Goal: Information Seeking & Learning: Learn about a topic

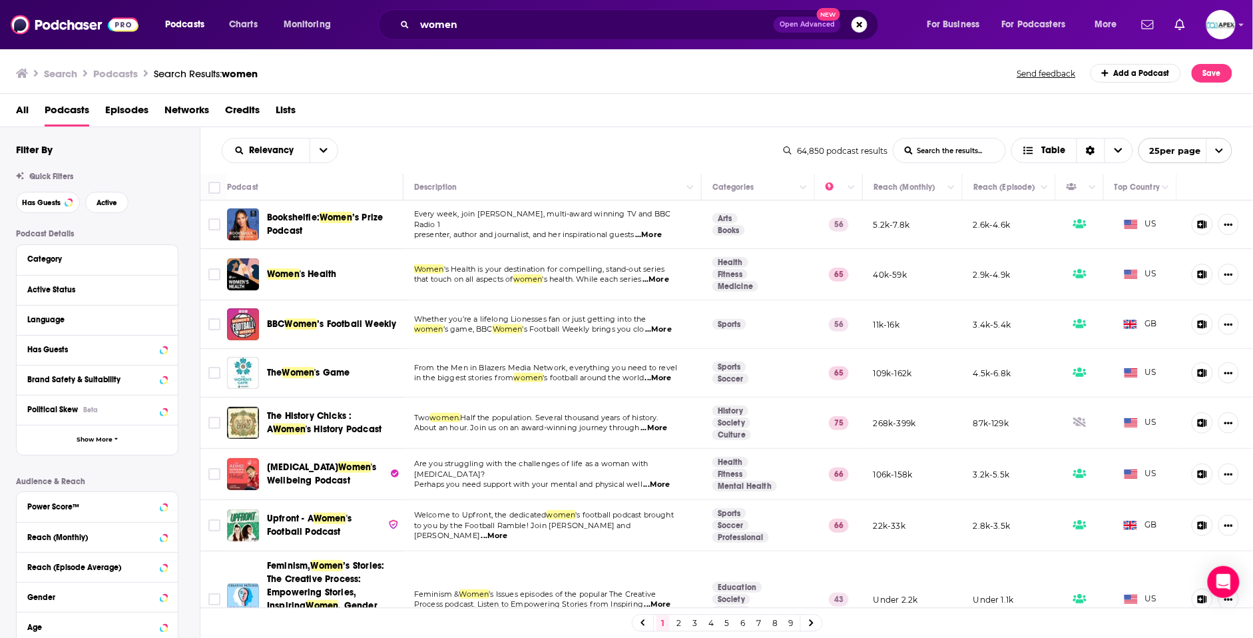
scroll to position [94, 0]
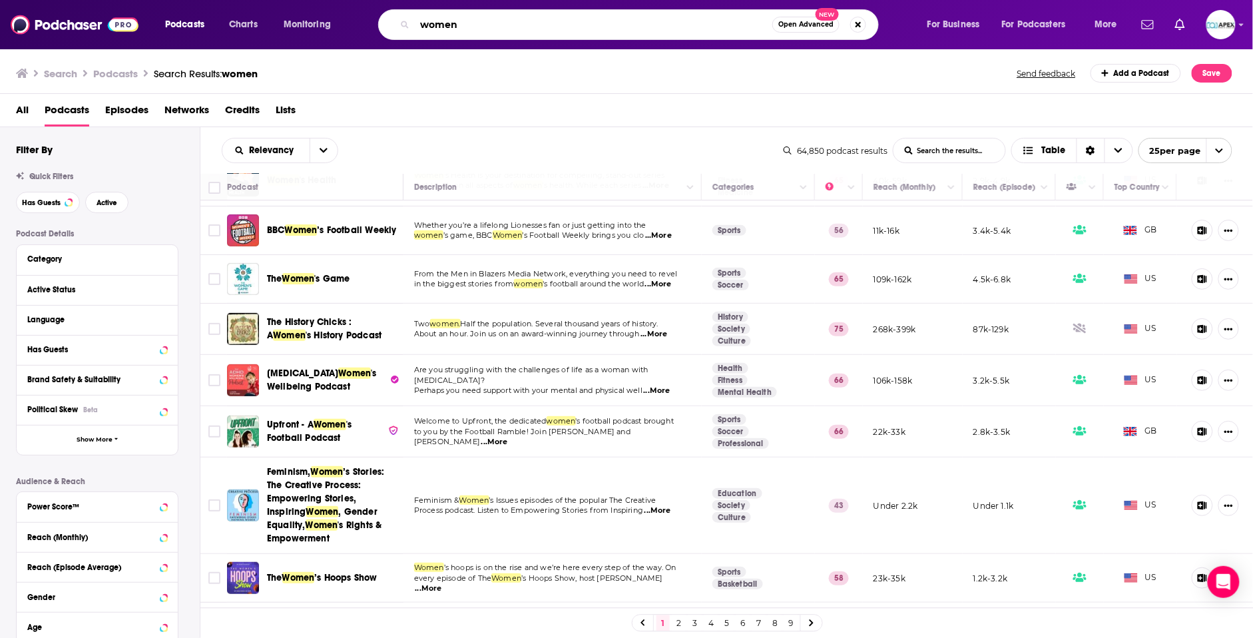
drag, startPoint x: 486, startPoint y: 29, endPoint x: 476, endPoint y: 28, distance: 10.1
click at [484, 29] on input "women" at bounding box center [594, 24] width 358 height 21
drag, startPoint x: 372, startPoint y: 18, endPoint x: 302, endPoint y: 6, distance: 70.3
click at [304, 7] on div "Podcasts Charts Monitoring women Open Advanced New For Business For Podcasters …" at bounding box center [626, 24] width 1253 height 49
paste input "Fearlessly Becoming"
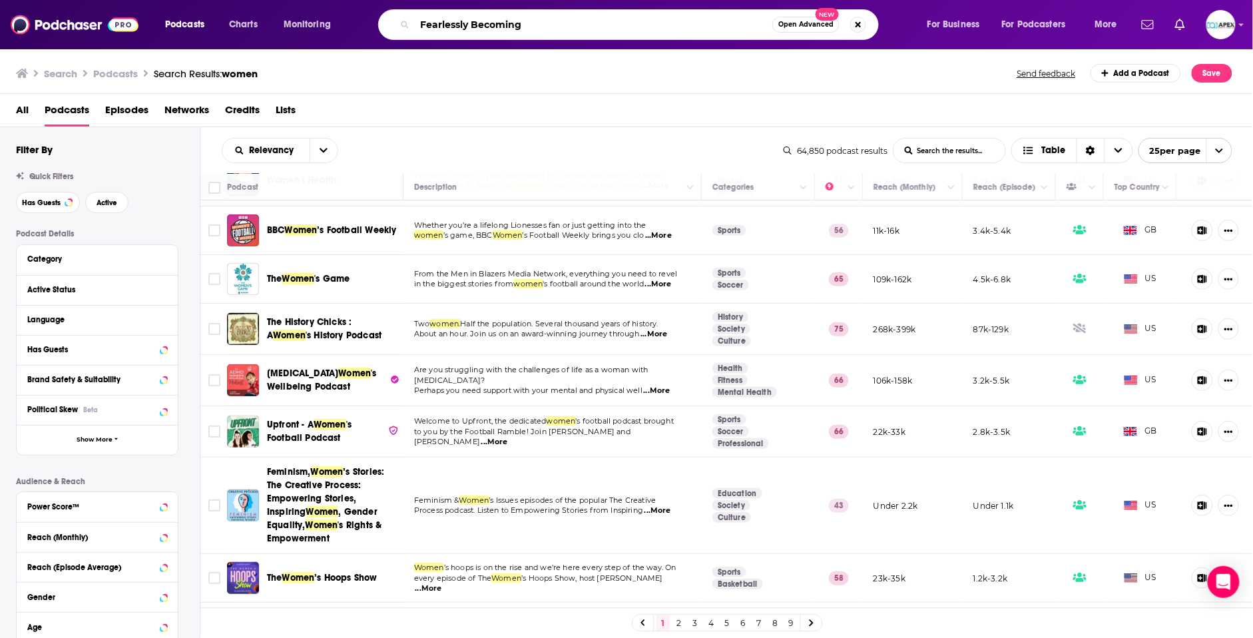
type input "Fearlessly Becoming"
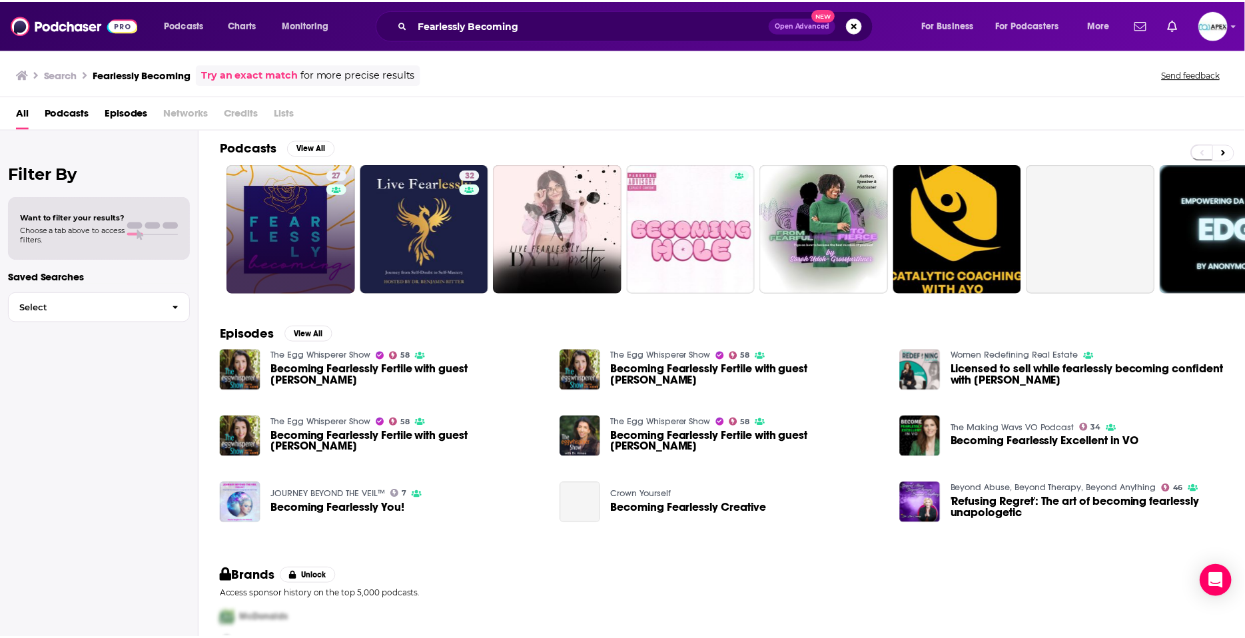
scroll to position [10, 0]
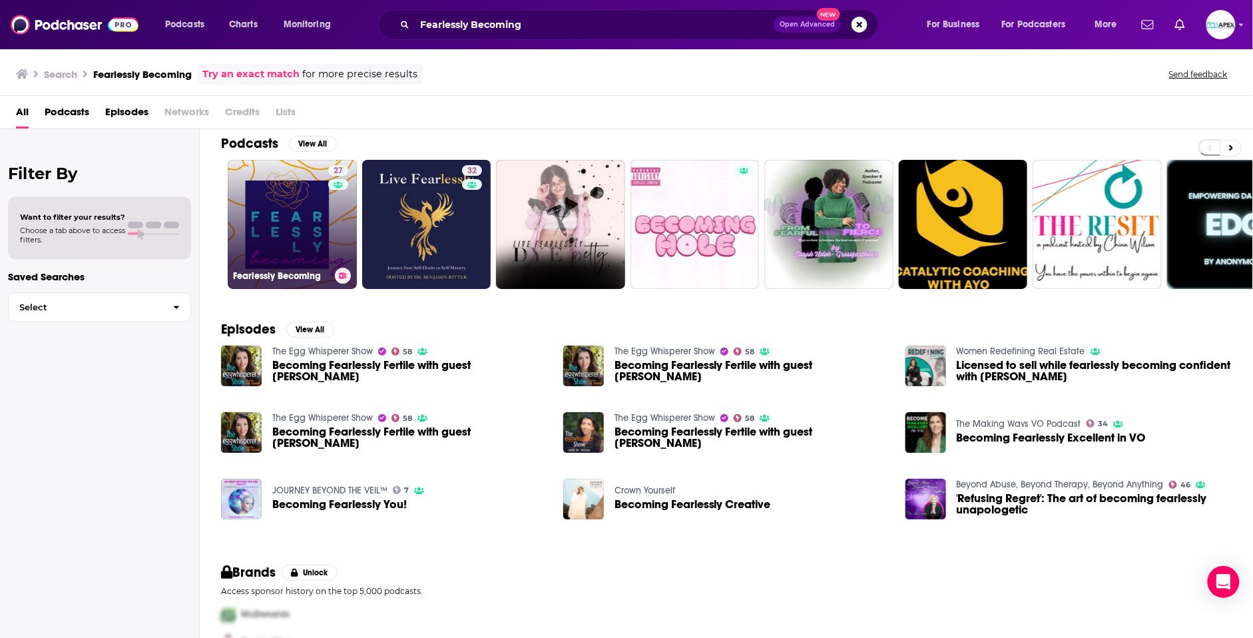
click at [280, 262] on link "27 Fearlessly Becoming" at bounding box center [292, 224] width 129 height 129
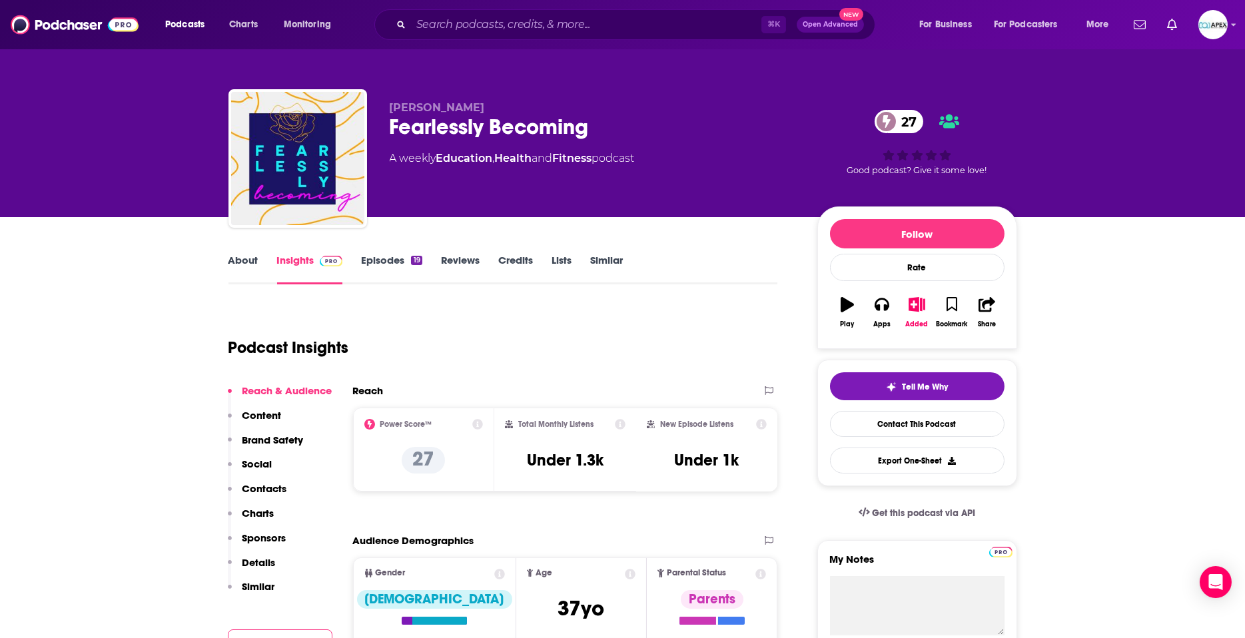
click at [397, 261] on link "Episodes 19" at bounding box center [391, 269] width 61 height 31
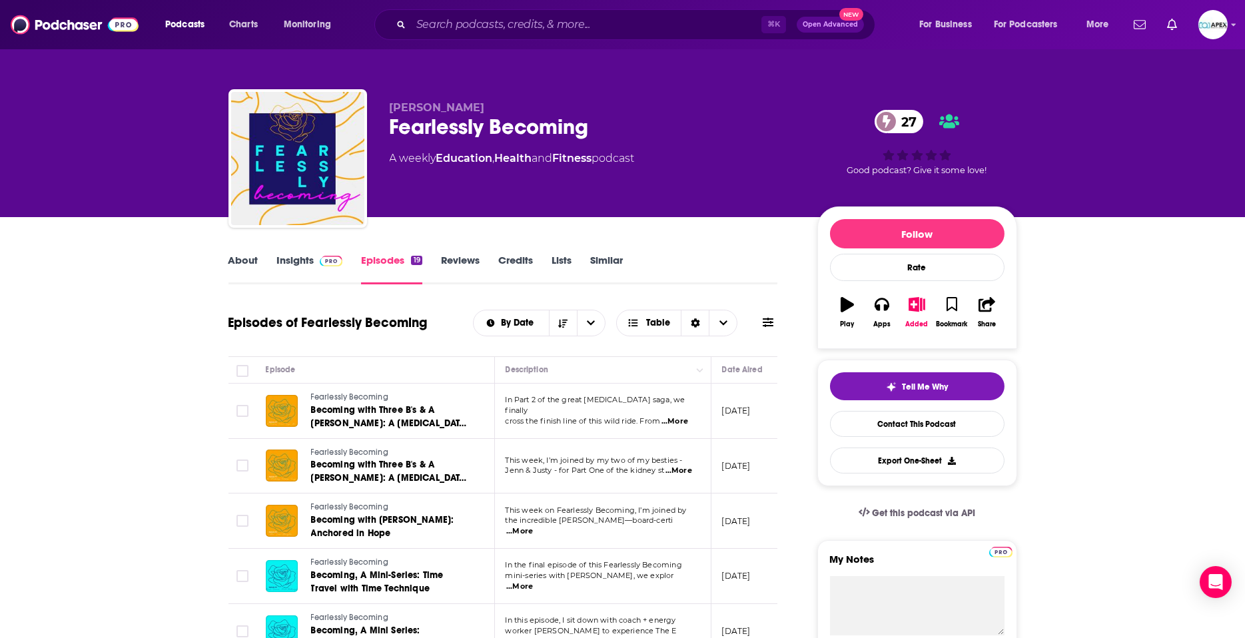
click at [229, 255] on link "About" at bounding box center [243, 269] width 30 height 31
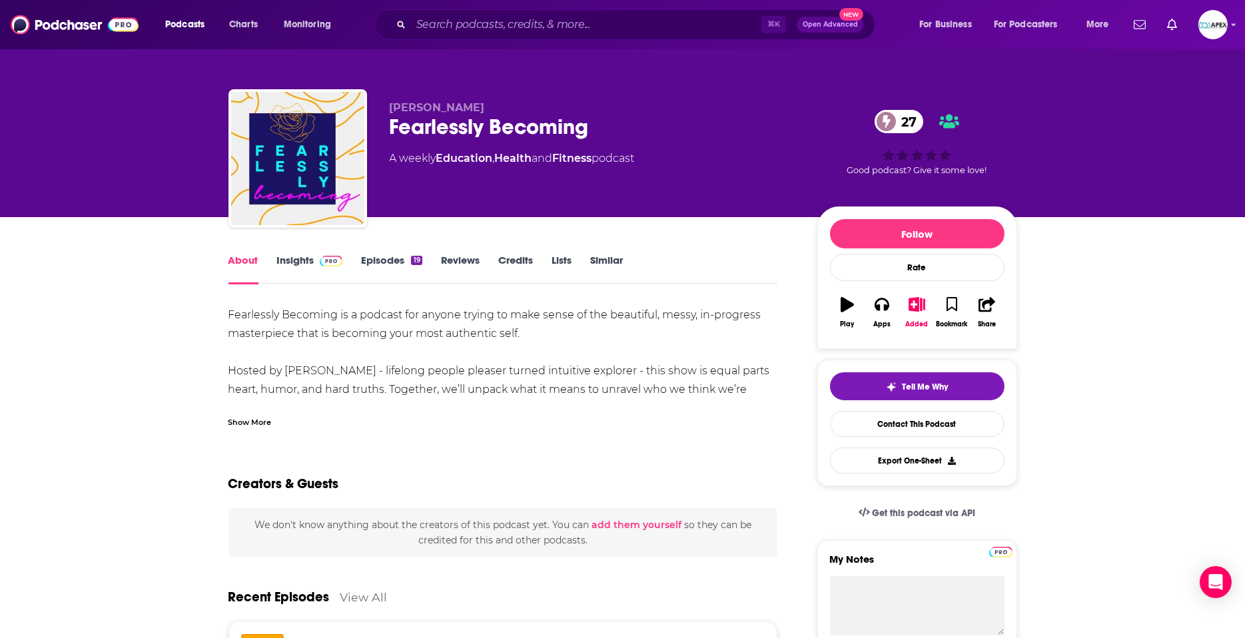
drag, startPoint x: 256, startPoint y: 420, endPoint x: 278, endPoint y: 429, distance: 23.6
click at [256, 420] on div "Show More" at bounding box center [249, 421] width 43 height 13
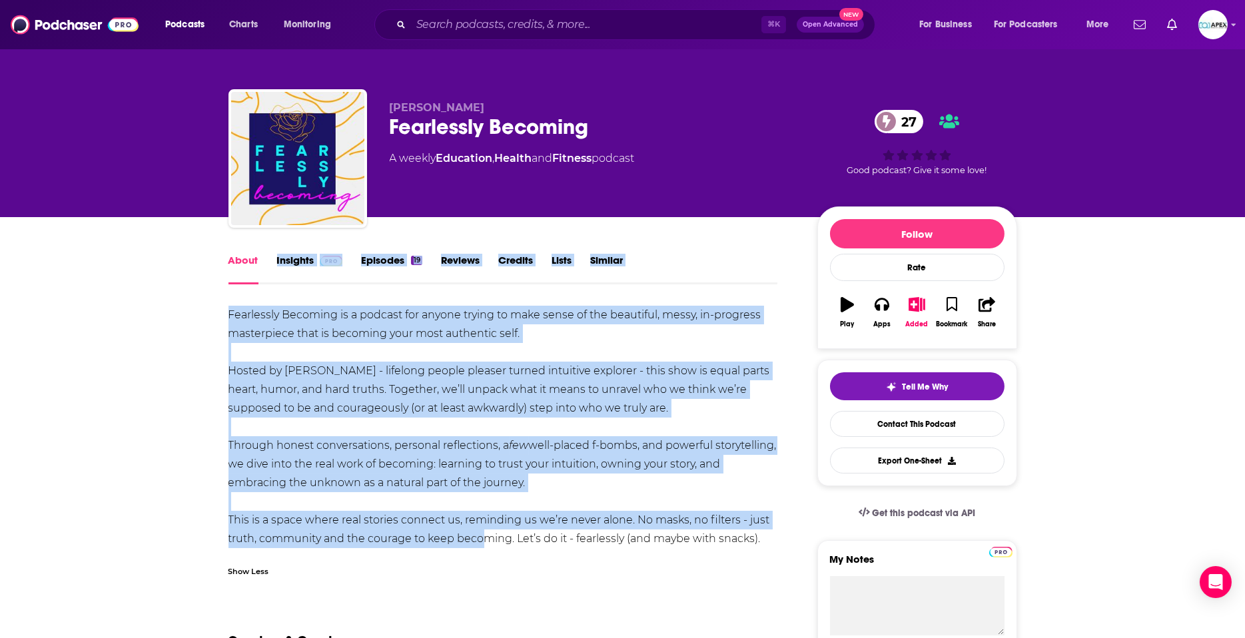
drag, startPoint x: 389, startPoint y: 522, endPoint x: 153, endPoint y: 274, distance: 342.4
drag, startPoint x: 767, startPoint y: 535, endPoint x: 220, endPoint y: 314, distance: 589.8
copy div "Fearlessly Becoming is a podcast for anyone trying to make sense of the beautif…"
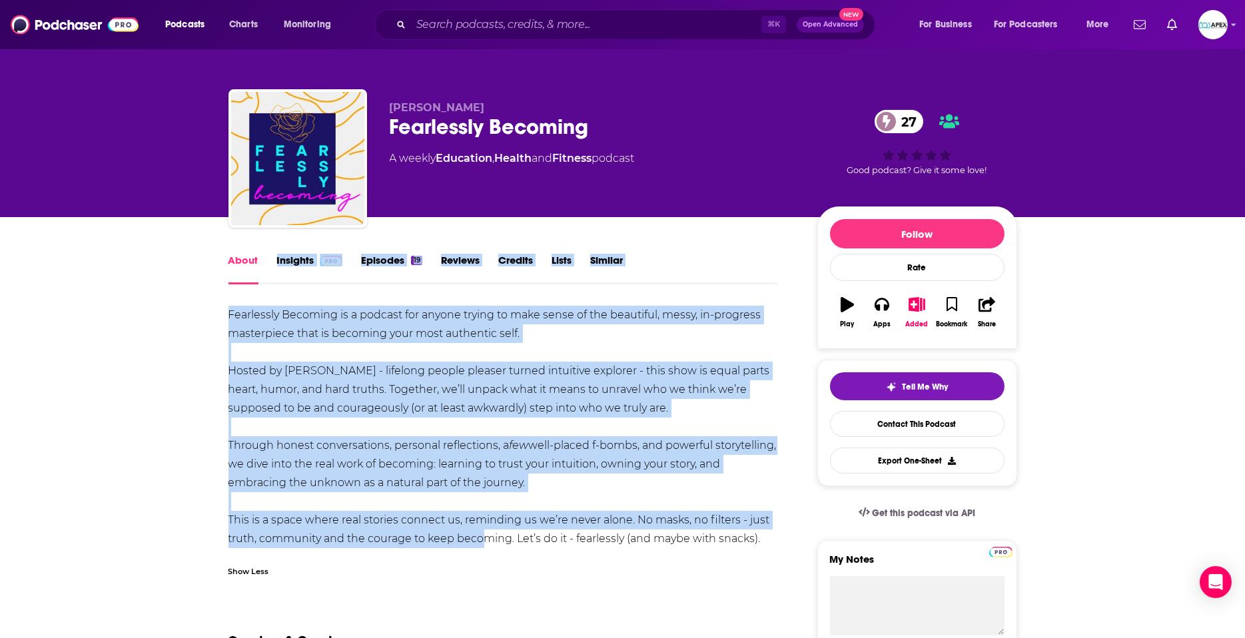
click at [286, 264] on link "Insights" at bounding box center [310, 269] width 66 height 31
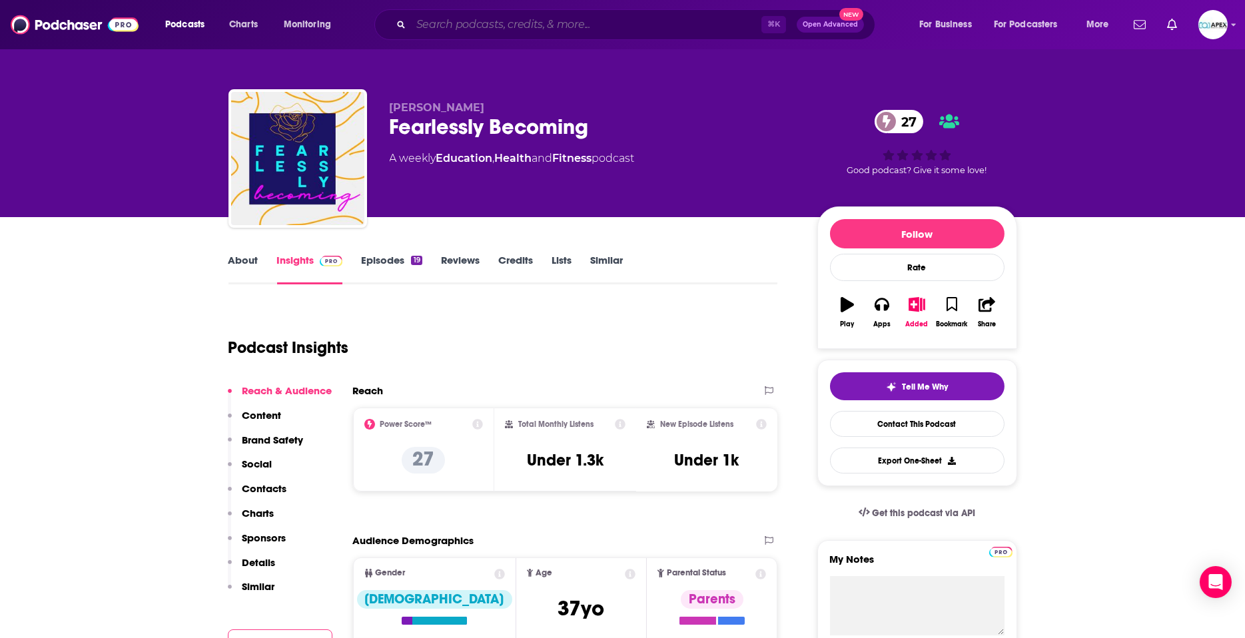
click at [466, 21] on input "Search podcasts, credits, & more..." at bounding box center [586, 24] width 350 height 21
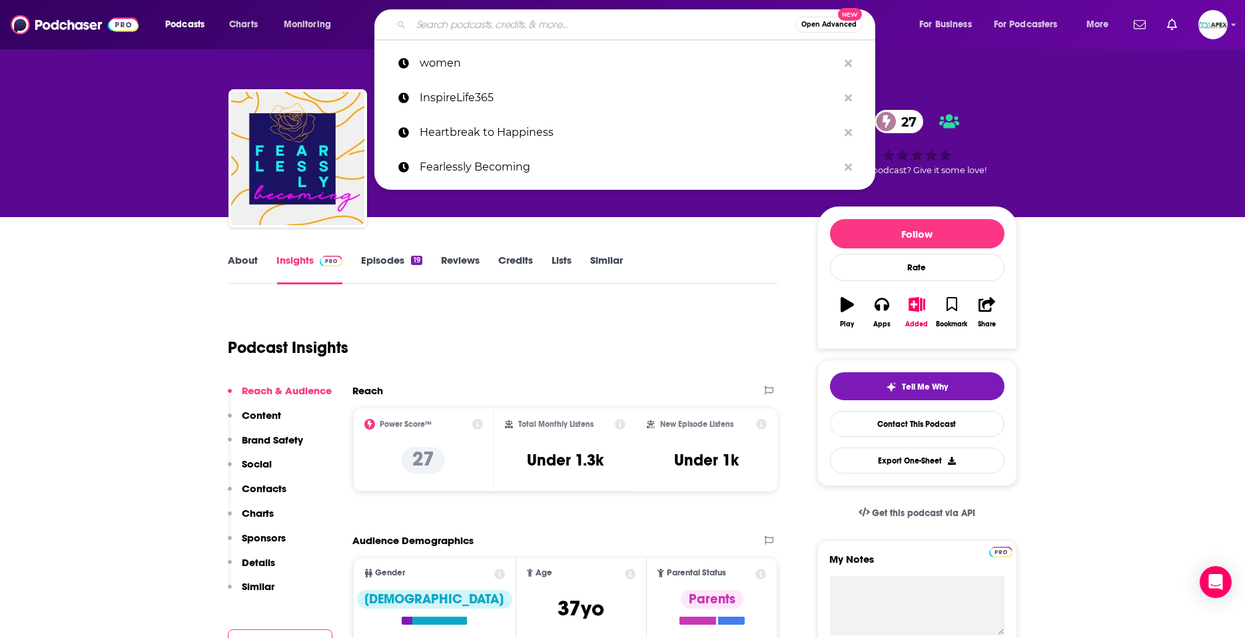
paste input "Heartbreak to Happiness"
type input "Heartbreak to Happiness"
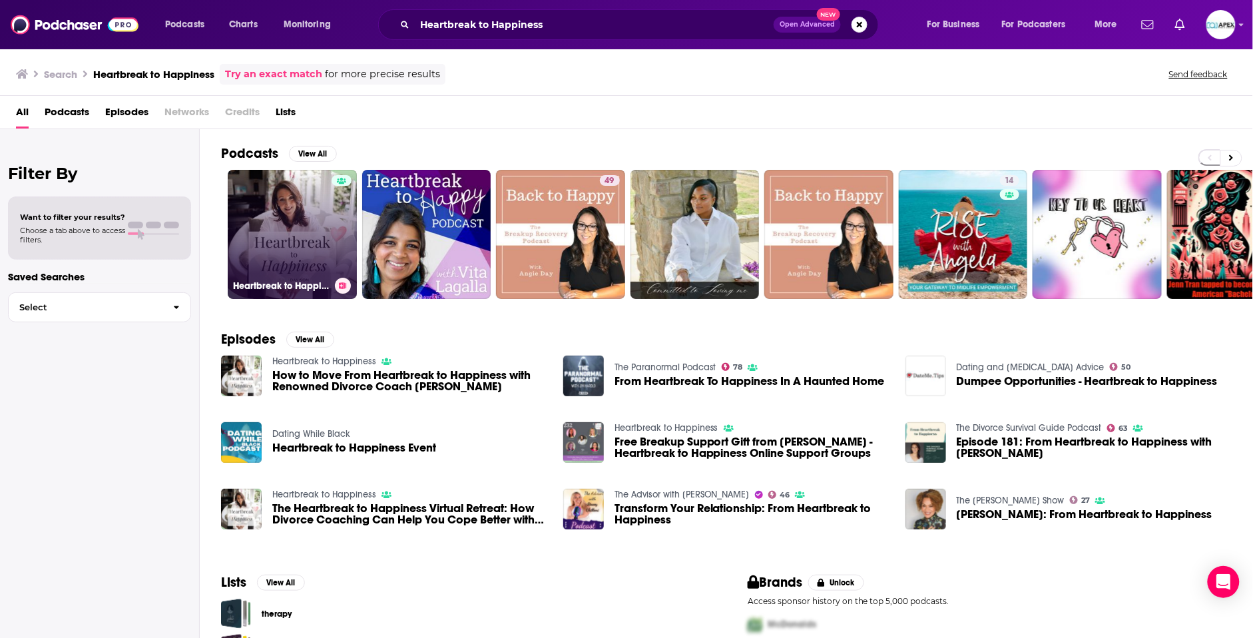
click at [276, 258] on link "Heartbreak to Happiness" at bounding box center [292, 234] width 129 height 129
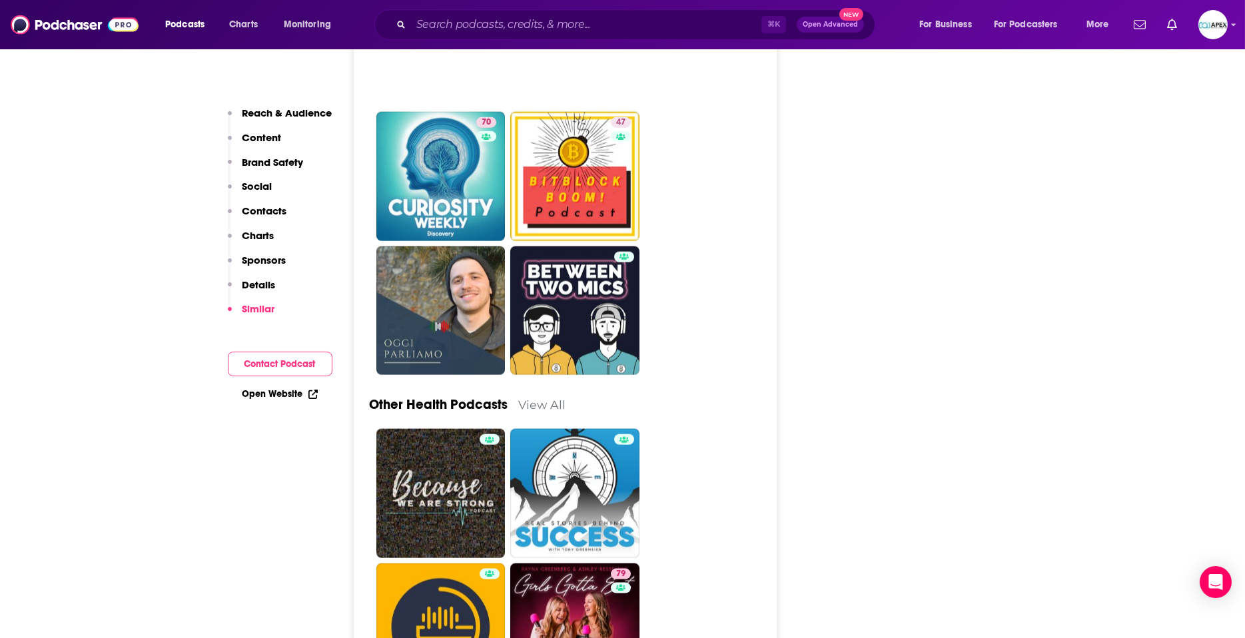
scroll to position [5007, 0]
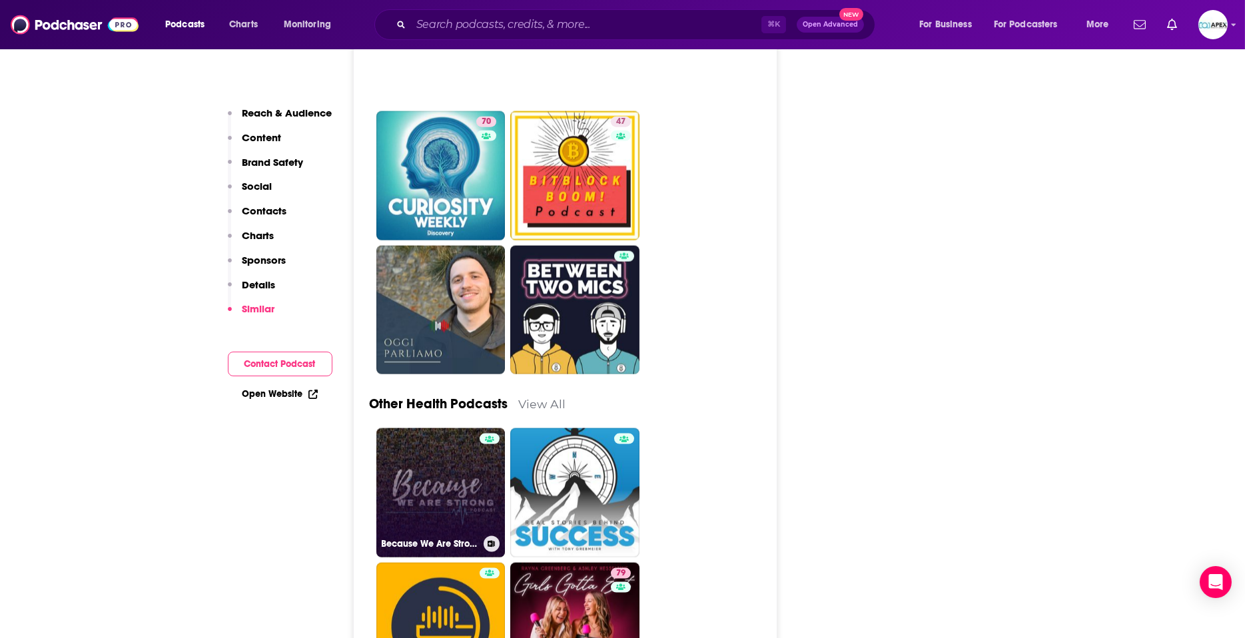
click at [452, 445] on link "Because We Are Strong" at bounding box center [440, 492] width 129 height 129
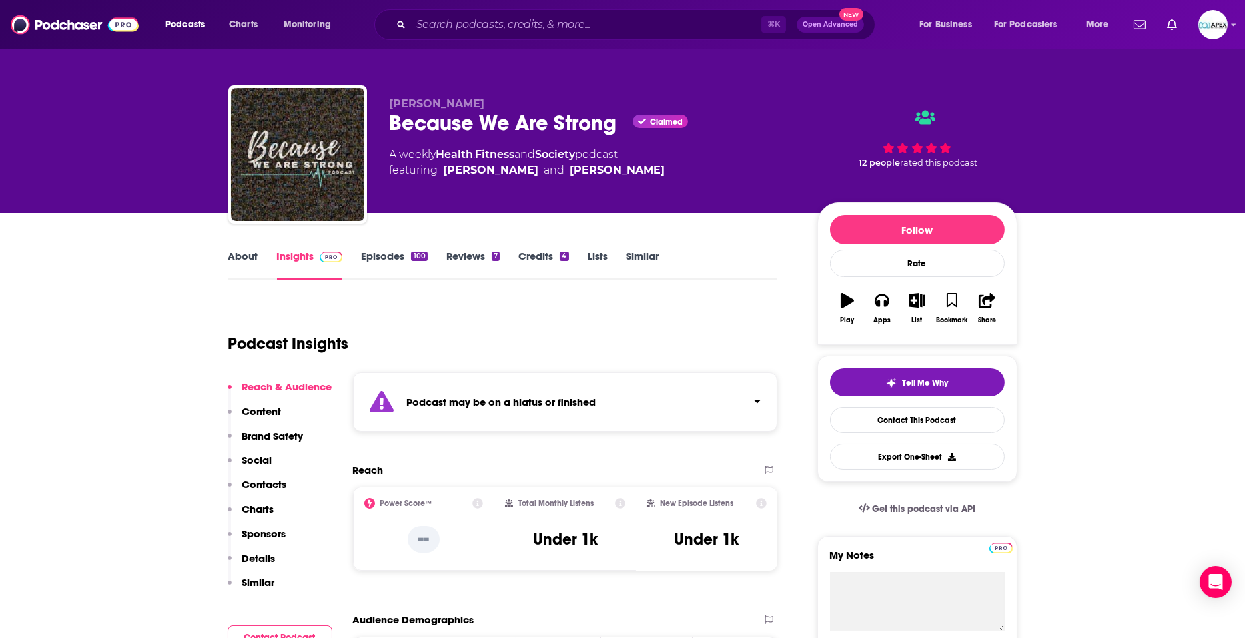
scroll to position [5, 0]
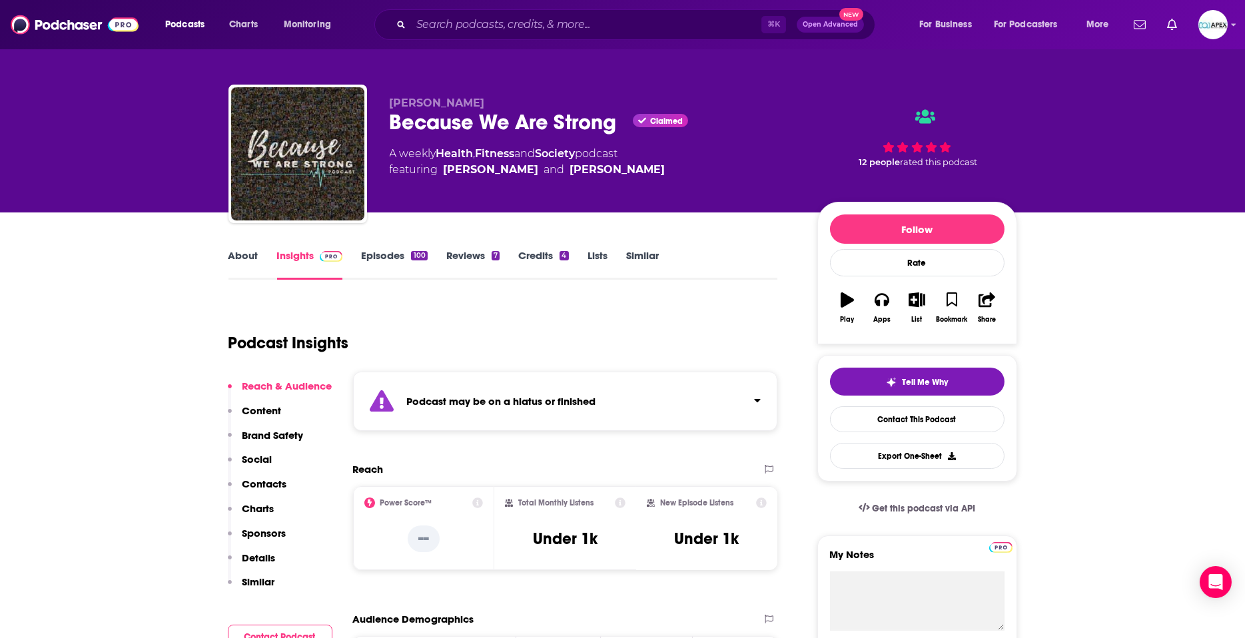
type input "https://www.podchaser.com/podcasts/heartbreak-to-happiness-1584188"
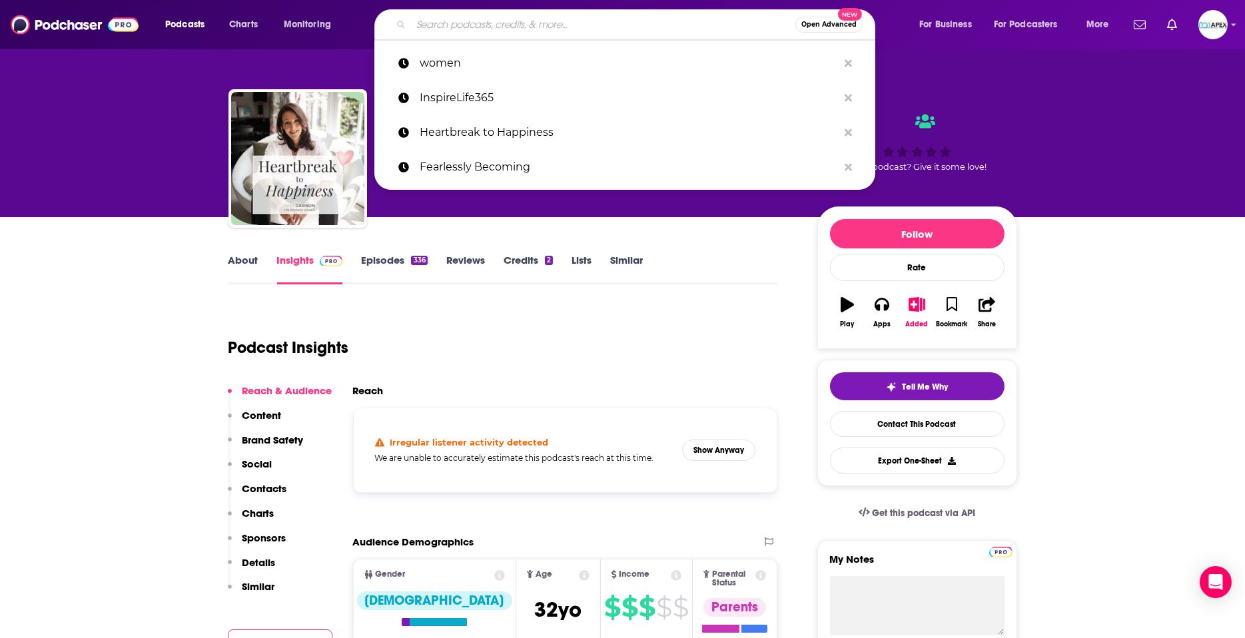
click at [470, 20] on input "Search podcasts, credits, & more..." at bounding box center [603, 24] width 384 height 21
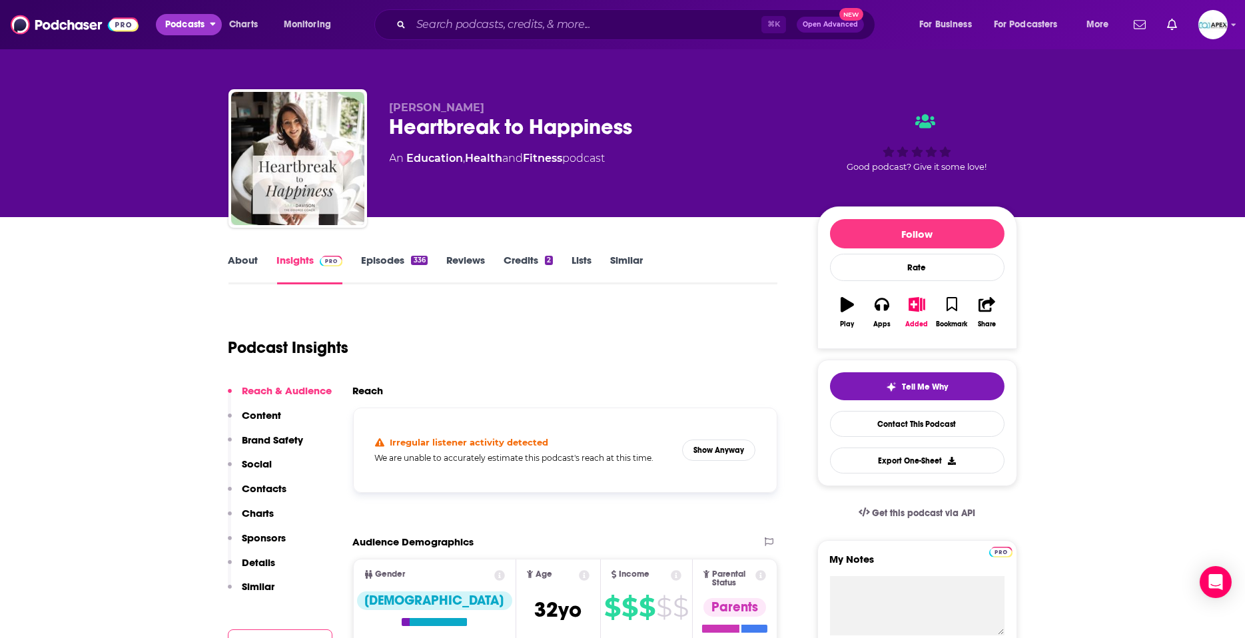
click at [187, 32] on span "Podcasts" at bounding box center [184, 24] width 39 height 19
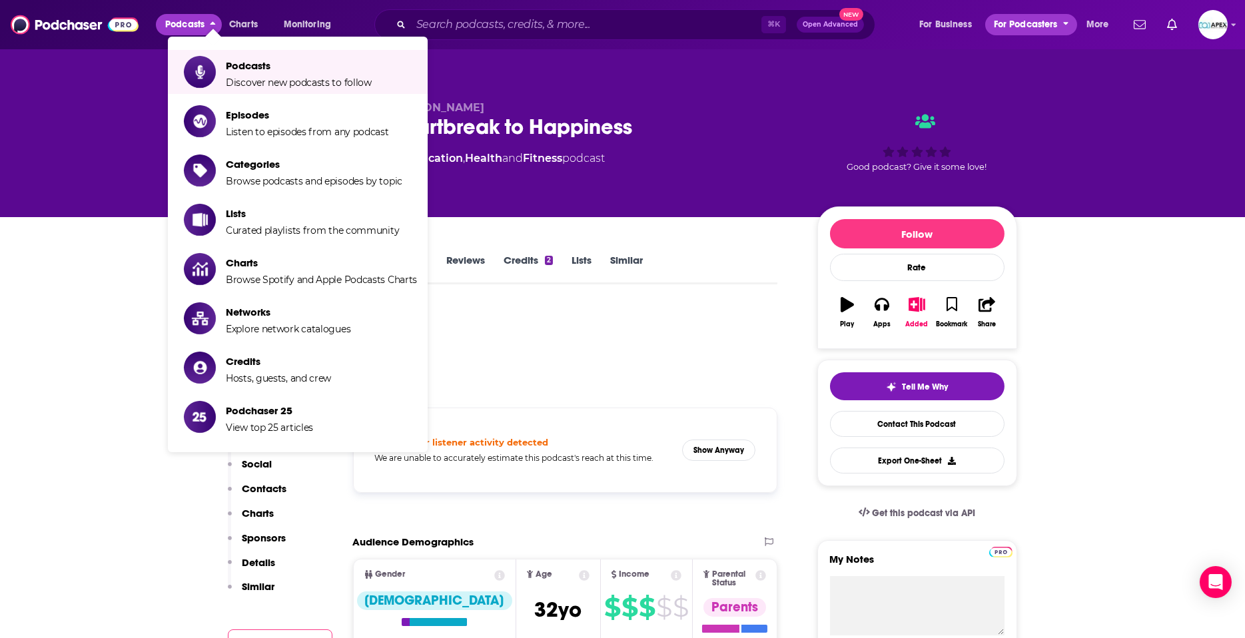
click at [1068, 24] on icon "open menu" at bounding box center [1066, 21] width 6 height 9
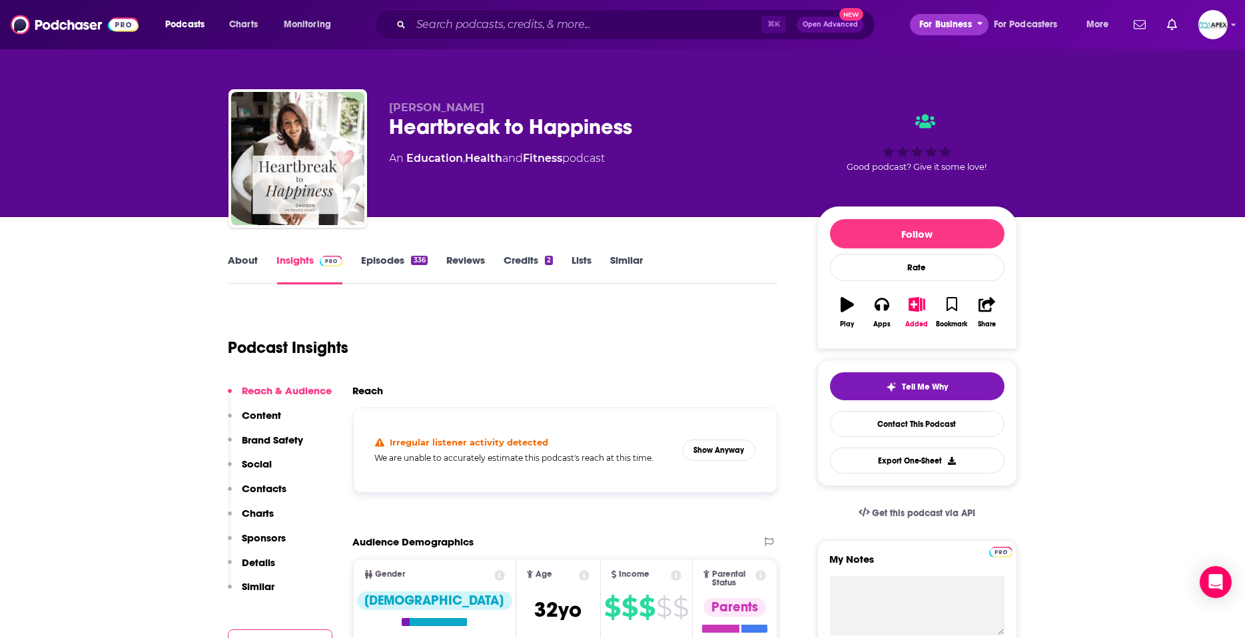
click at [961, 26] on span "For Business" at bounding box center [945, 24] width 53 height 19
click at [1097, 21] on span "More" at bounding box center [1097, 24] width 23 height 19
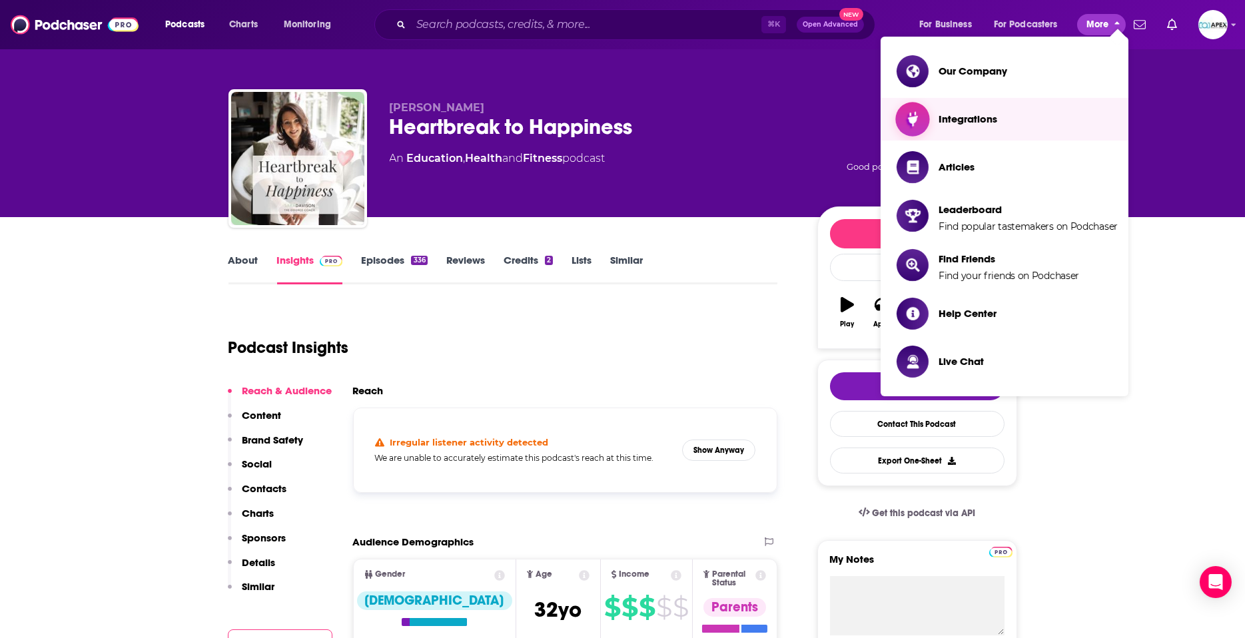
click at [964, 112] on span "Integrations" at bounding box center [967, 119] width 59 height 21
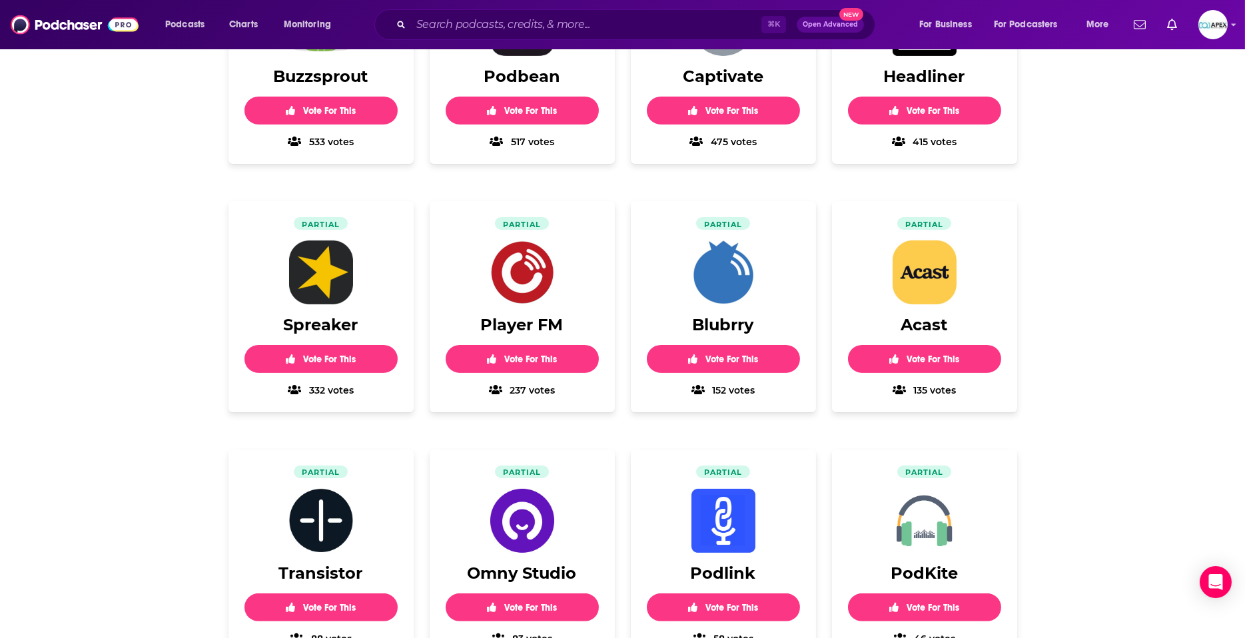
scroll to position [1185, 0]
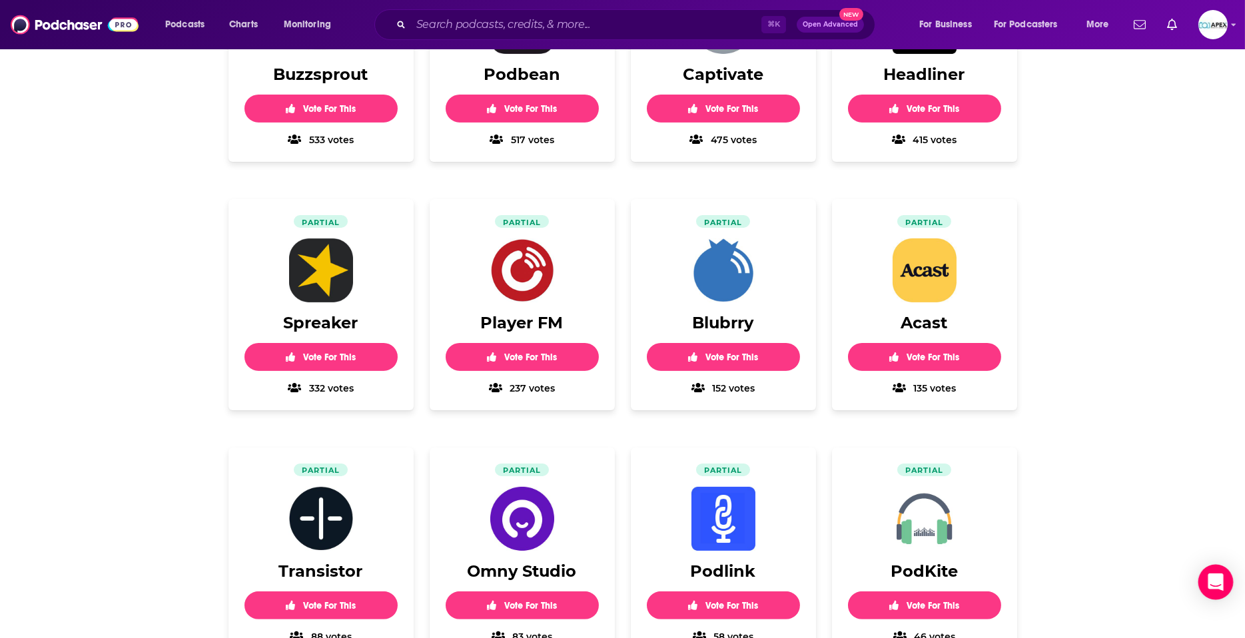
click at [1211, 585] on icon "Open Intercom Messenger" at bounding box center [1215, 581] width 17 height 17
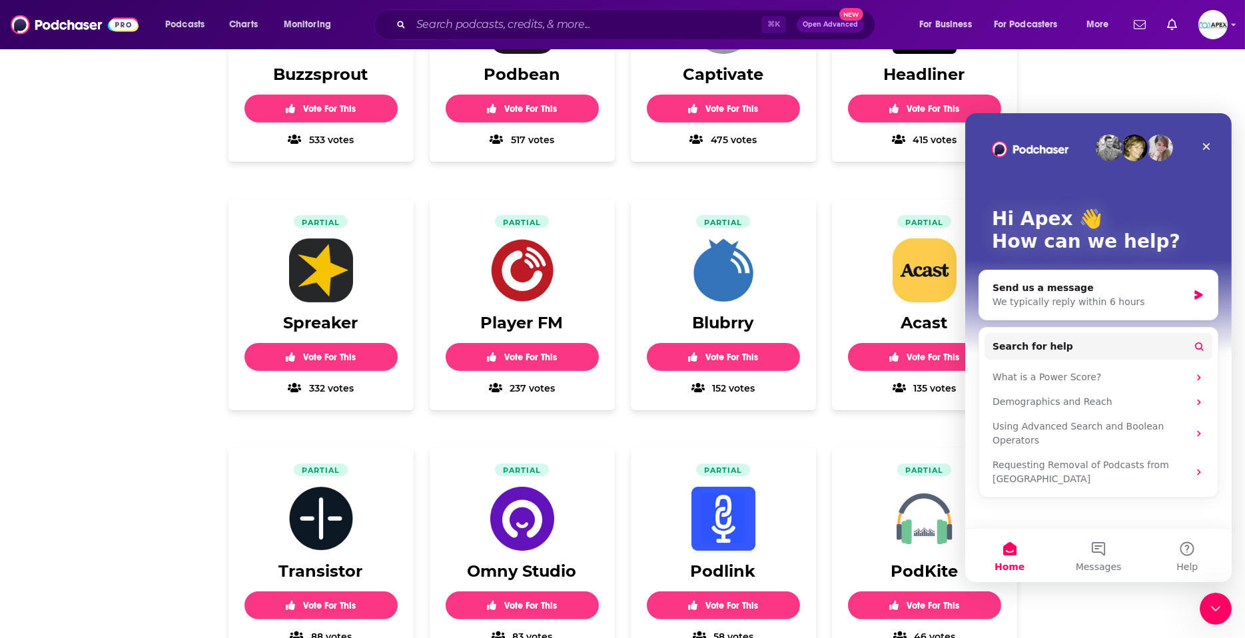
scroll to position [0, 0]
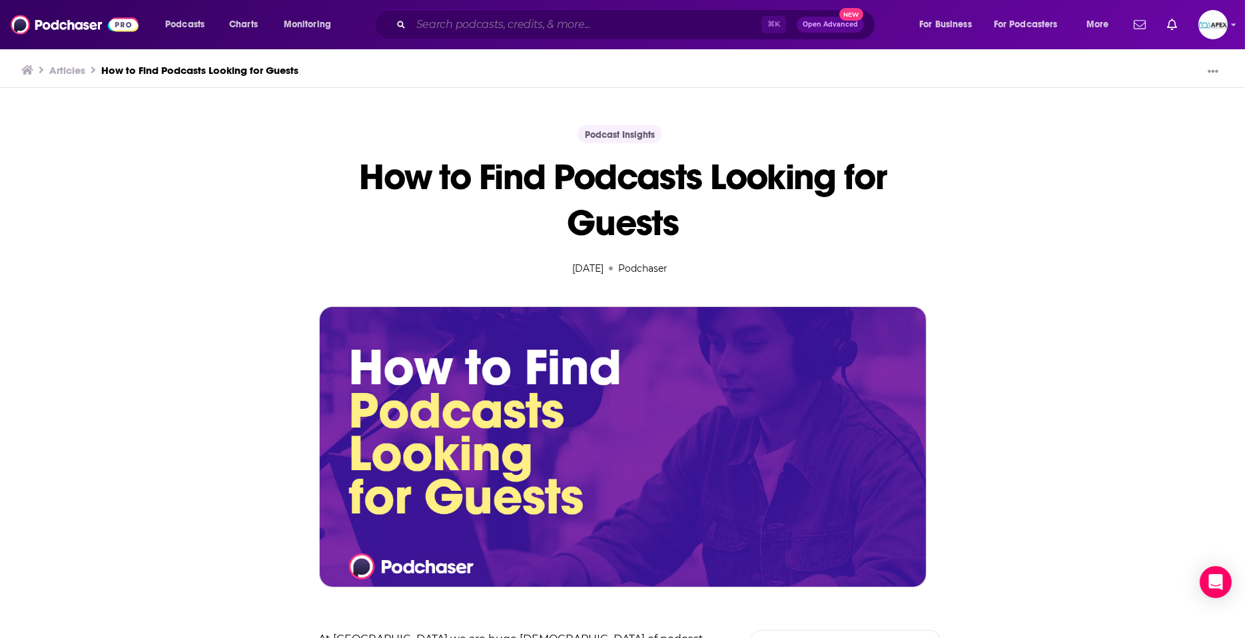
click at [475, 28] on input "Search podcasts, credits, & more..." at bounding box center [586, 24] width 350 height 21
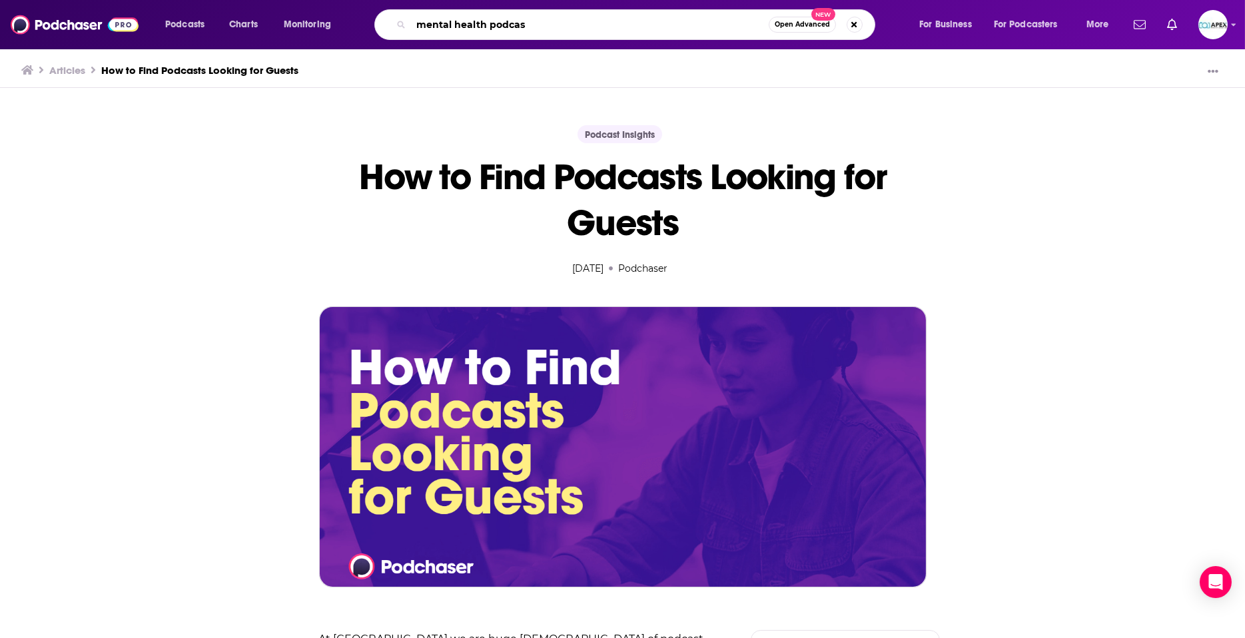
type input "mental health podcast"
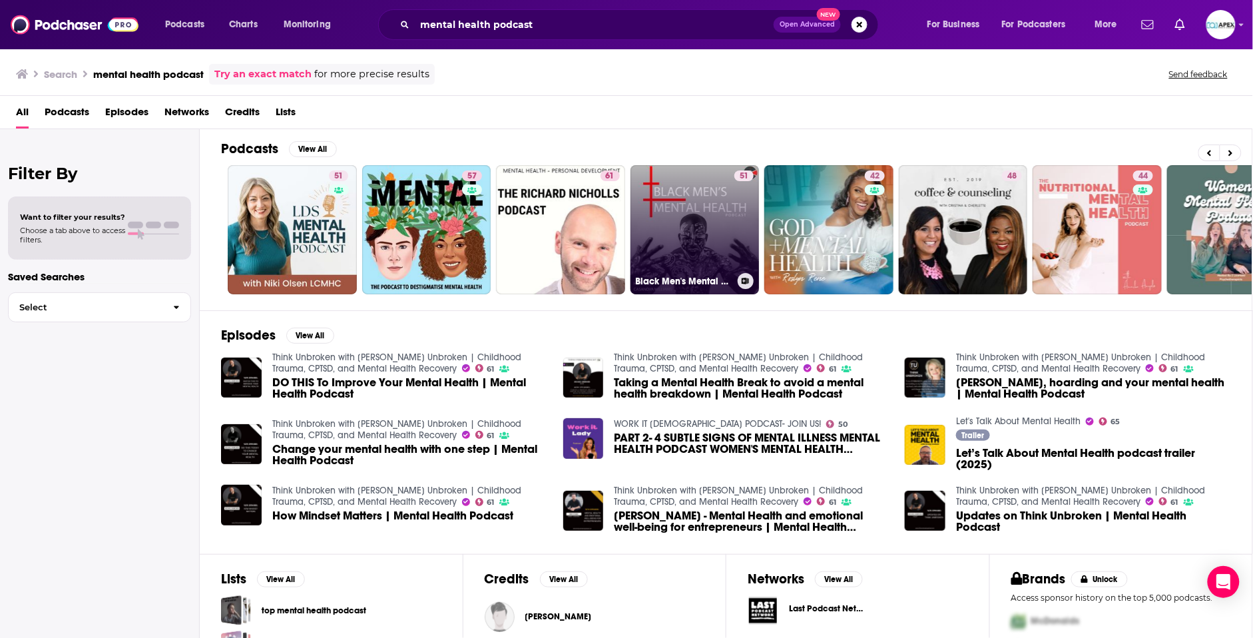
scroll to position [0, 190]
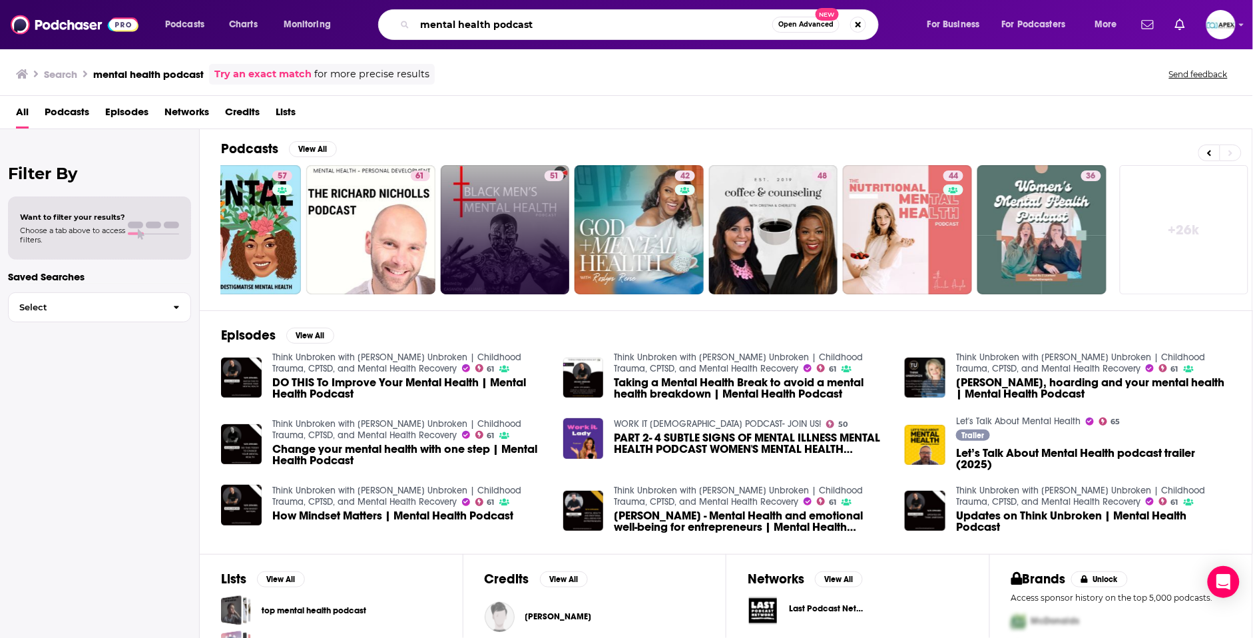
click at [719, 27] on input "mental health podcast" at bounding box center [594, 24] width 358 height 21
click at [796, 26] on span "Open Advanced" at bounding box center [806, 24] width 55 height 7
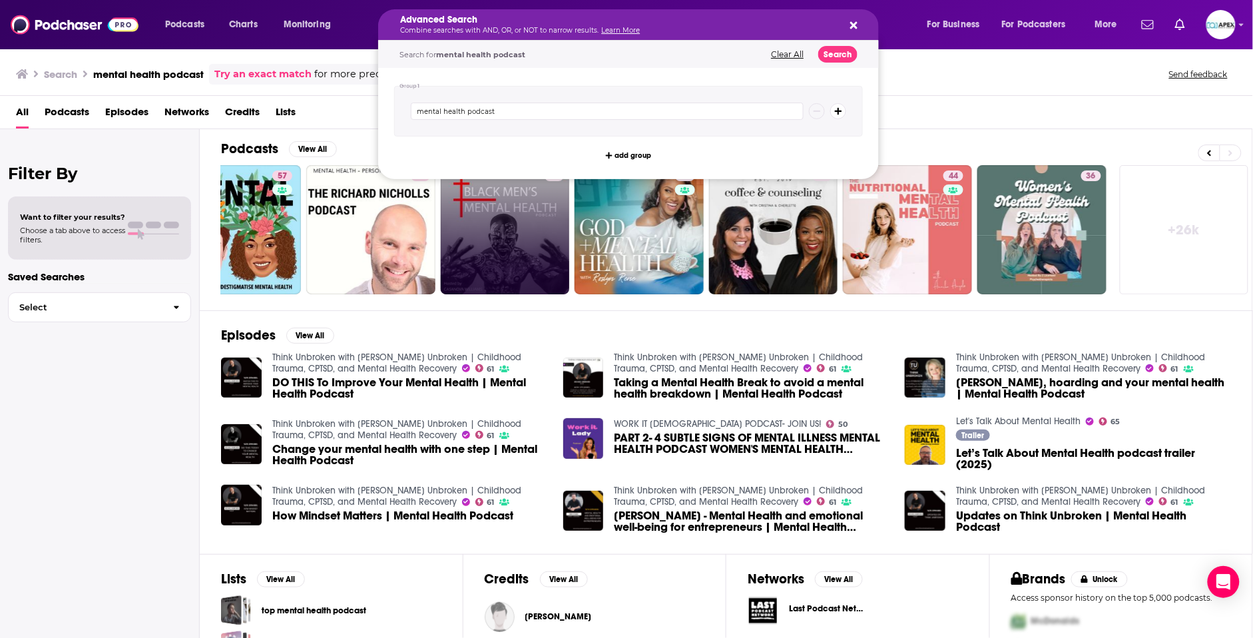
click at [859, 24] on div "Advanced Search Combine searches with AND, OR, or NOT to narrow results. Learn …" at bounding box center [628, 24] width 501 height 31
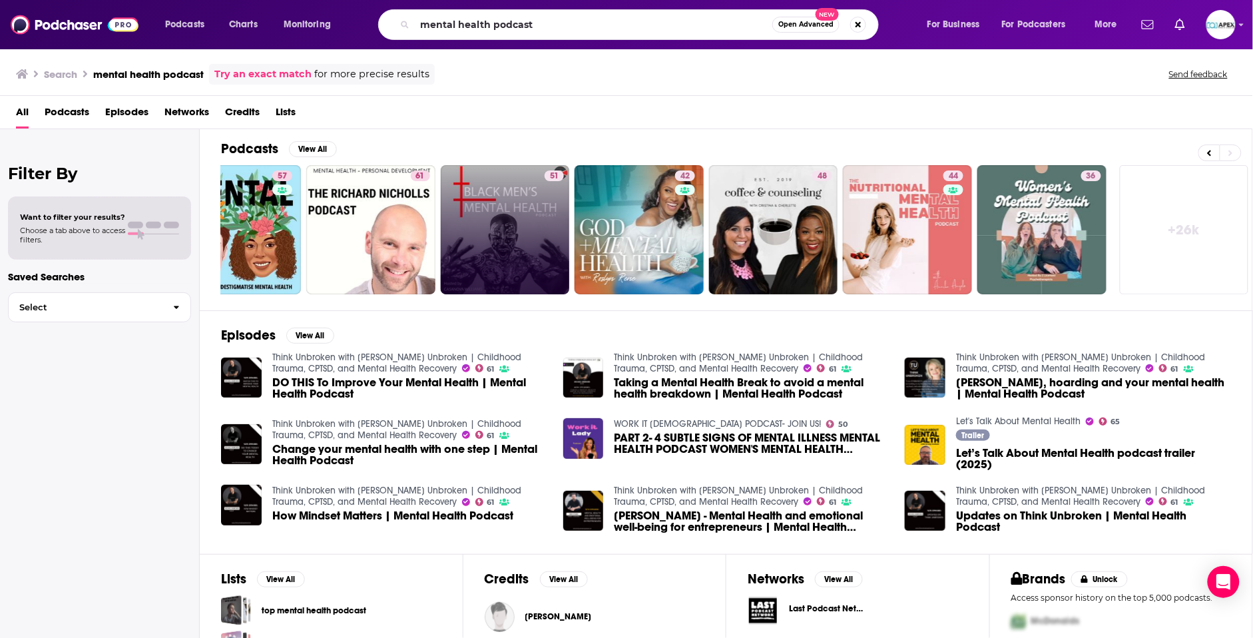
click at [102, 168] on h2 "Filter By" at bounding box center [99, 173] width 183 height 19
click at [53, 310] on span "Select" at bounding box center [86, 307] width 154 height 9
click at [67, 268] on div "Filter By Want to filter your results? Choose a tab above to access filters. Sa…" at bounding box center [100, 448] width 200 height 638
click at [69, 224] on div "Want to filter your results? Choose a tab above to access filters." at bounding box center [72, 228] width 105 height 32
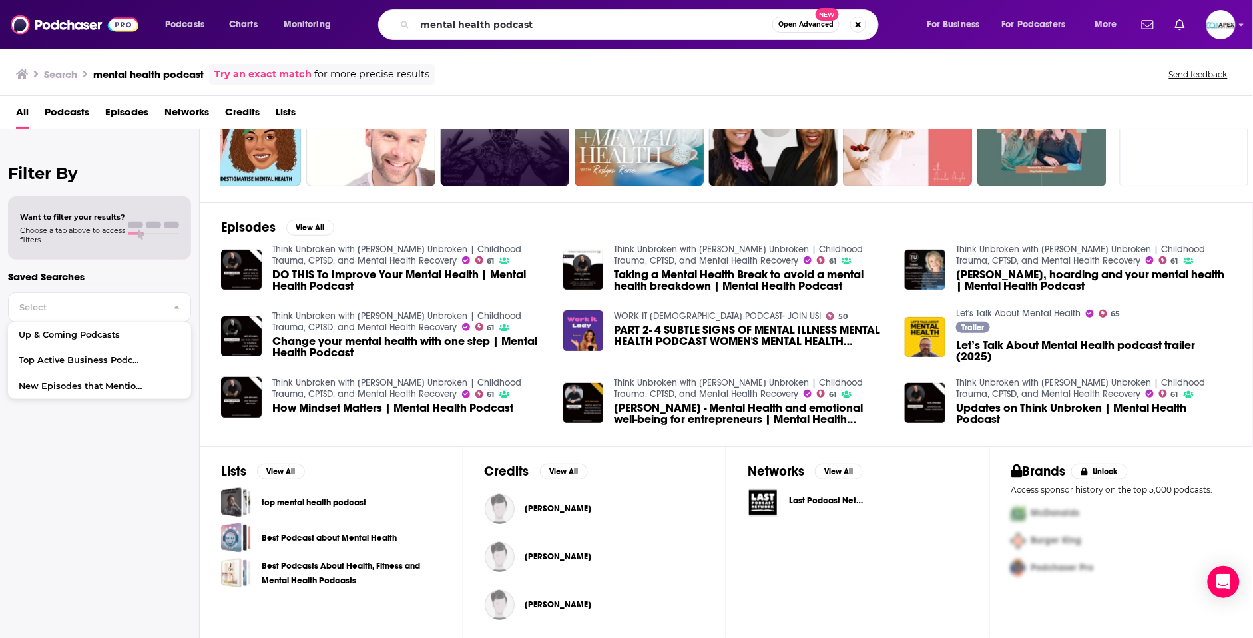
scroll to position [0, 0]
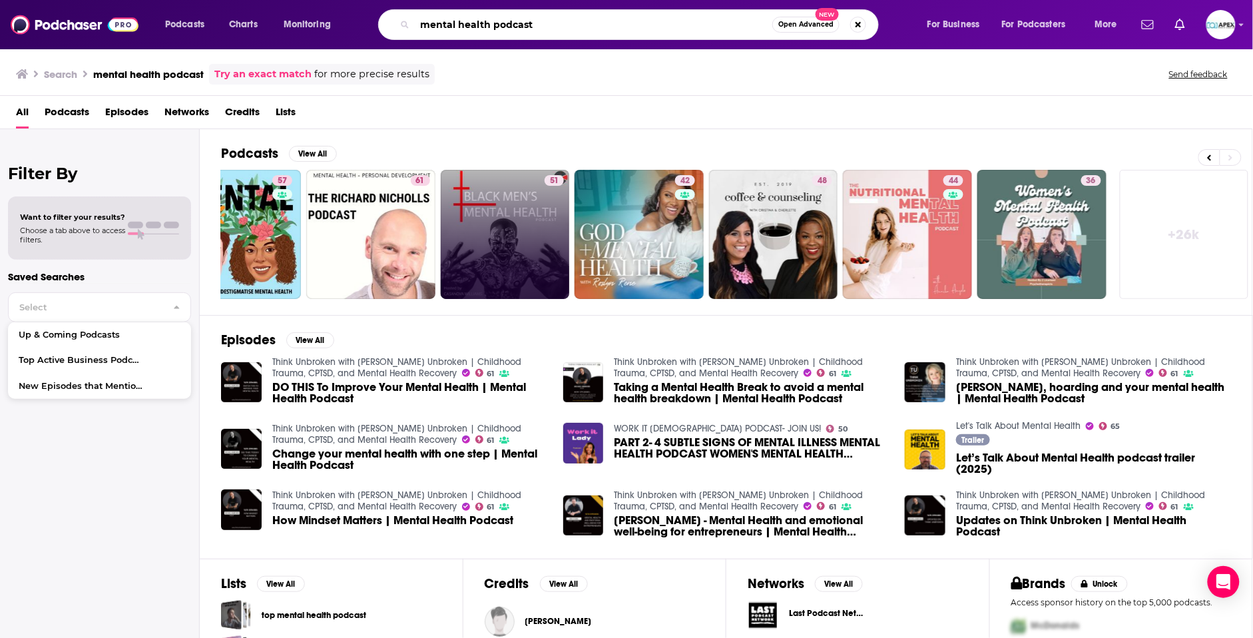
click at [481, 25] on input "mental health podcast" at bounding box center [594, 24] width 358 height 21
click at [68, 115] on span "Podcasts" at bounding box center [67, 114] width 45 height 27
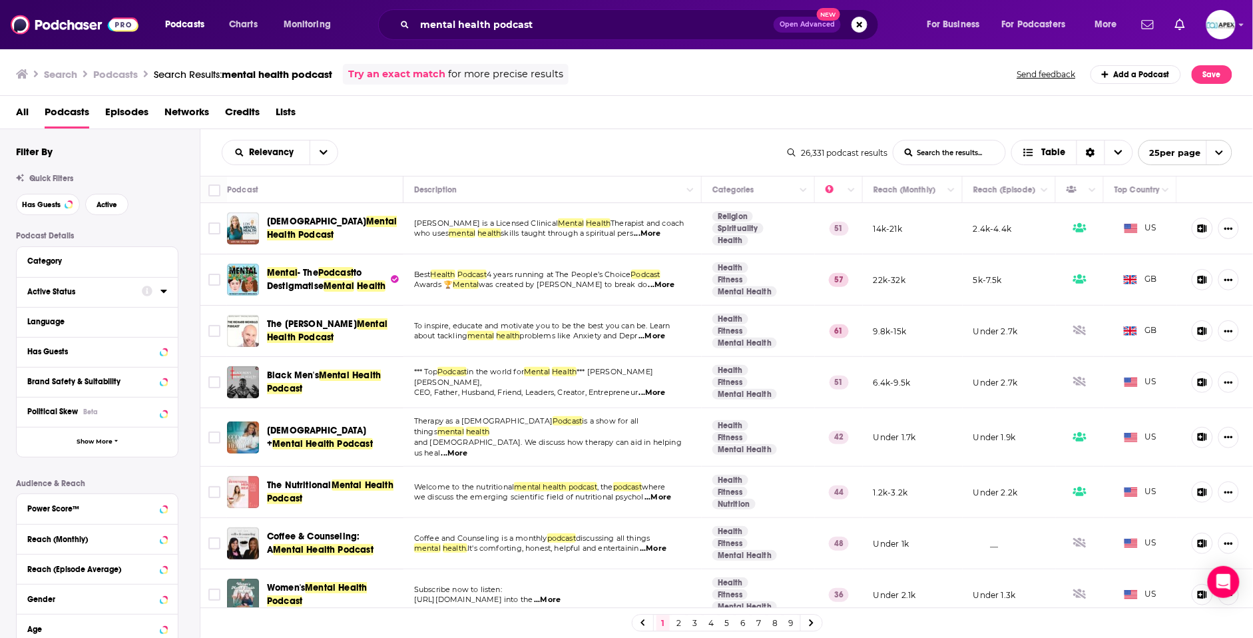
click at [60, 293] on div "Active Status" at bounding box center [80, 291] width 106 height 9
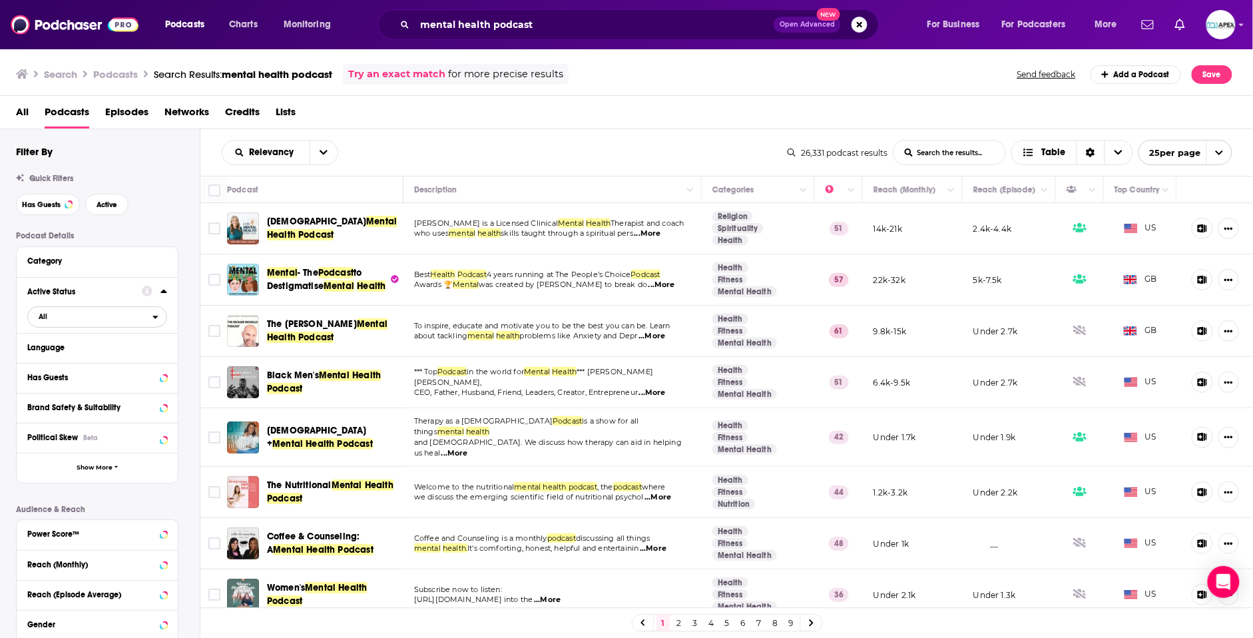
click at [51, 317] on span "All" at bounding box center [90, 316] width 125 height 17
click at [45, 361] on span "Active" at bounding box center [69, 360] width 71 height 7
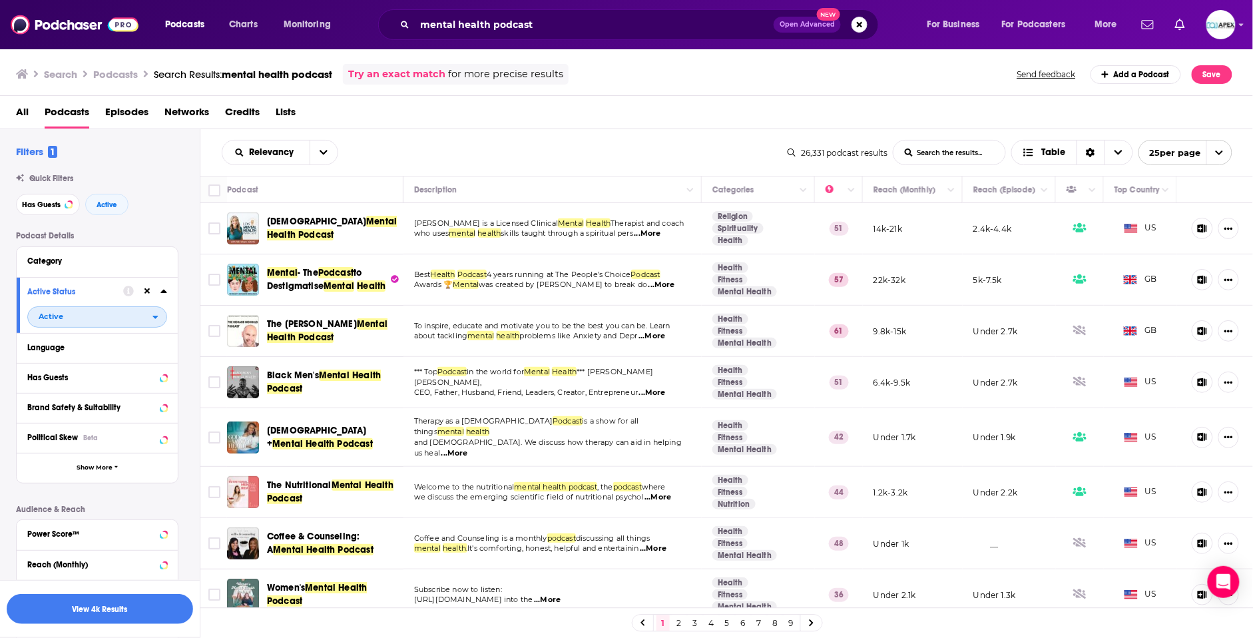
scroll to position [2, 0]
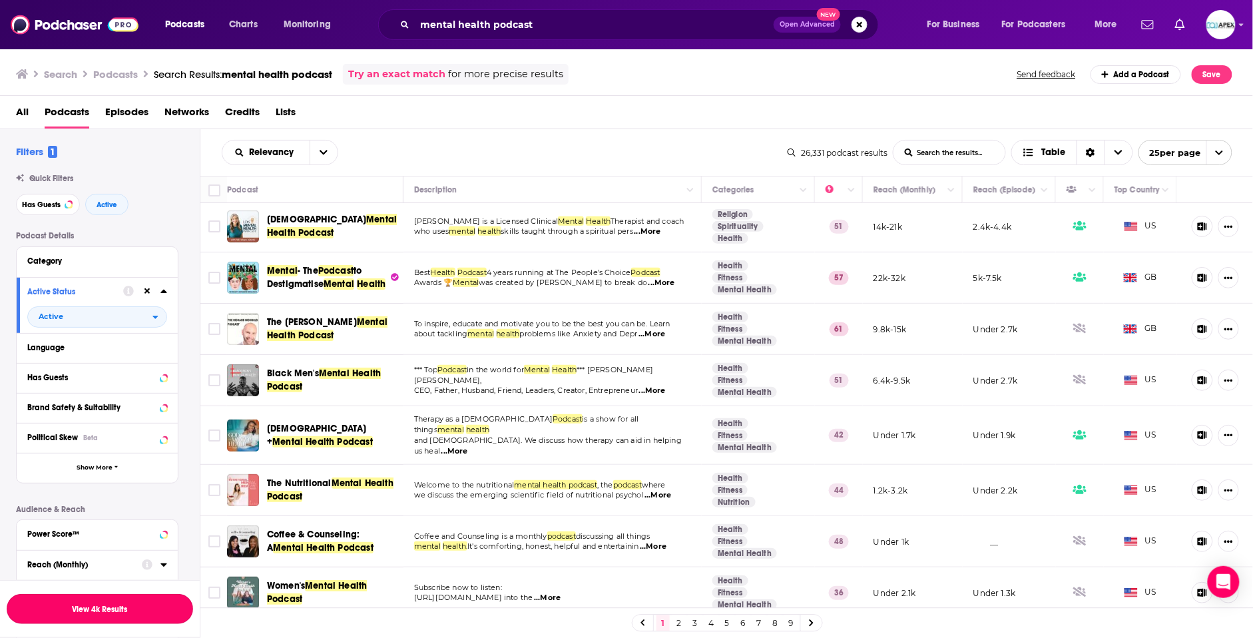
drag, startPoint x: 104, startPoint y: 609, endPoint x: 132, endPoint y: 561, distance: 56.1
click at [105, 609] on button "View 4k Results" at bounding box center [100, 609] width 186 height 30
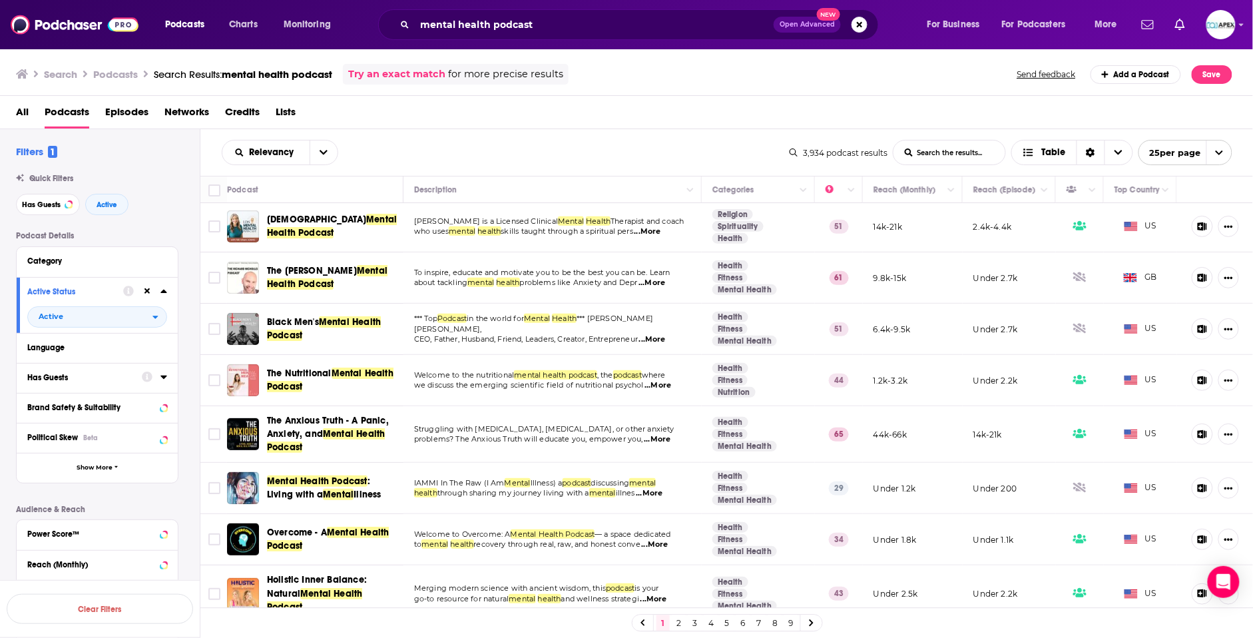
click at [43, 384] on button "Has Guests" at bounding box center [84, 377] width 115 height 17
click at [63, 406] on span "All" at bounding box center [90, 402] width 125 height 17
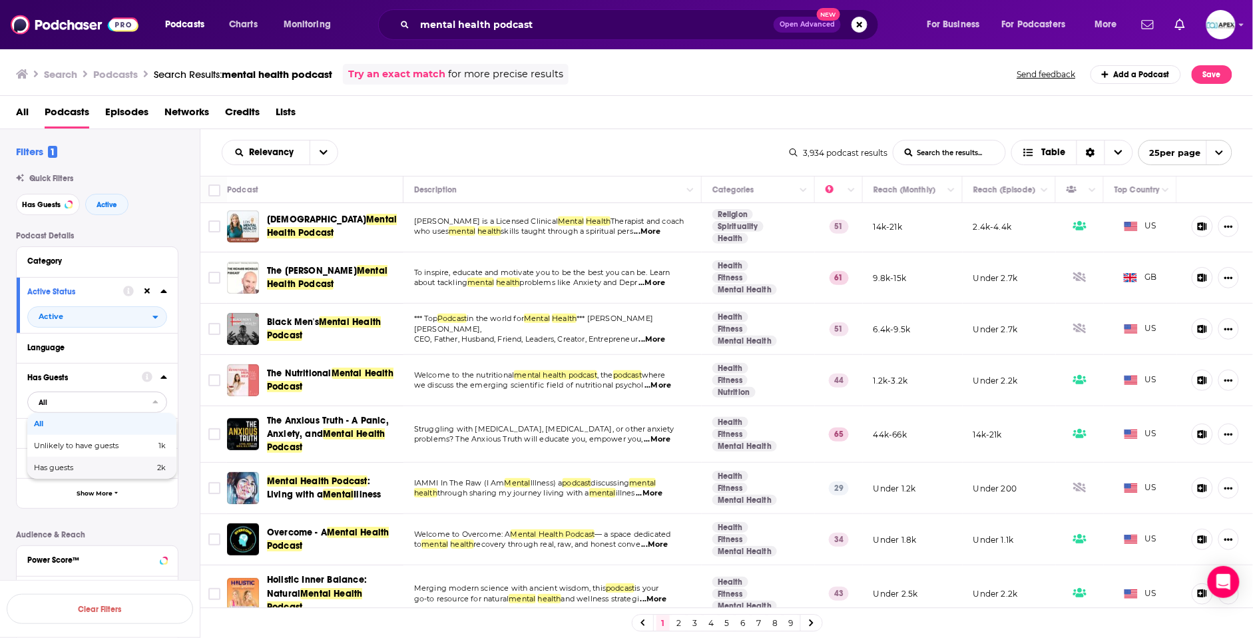
click at [60, 472] on span "Has guests" at bounding box center [74, 467] width 80 height 7
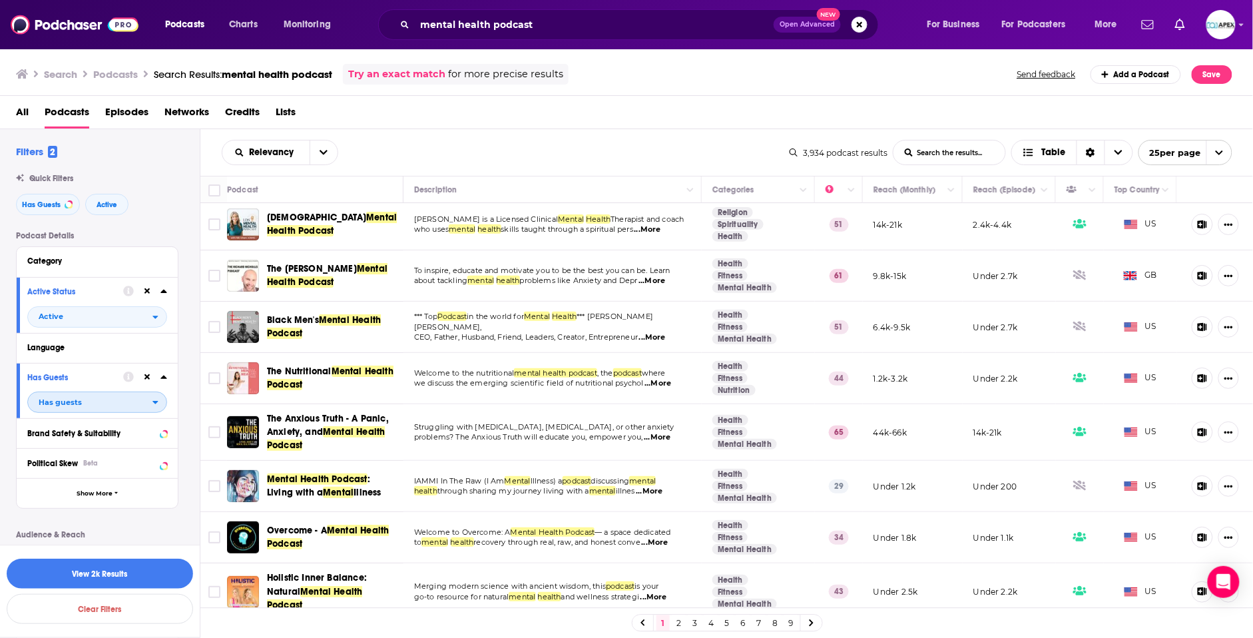
scroll to position [5, 0]
click at [82, 578] on button "View 2k Results" at bounding box center [100, 574] width 186 height 30
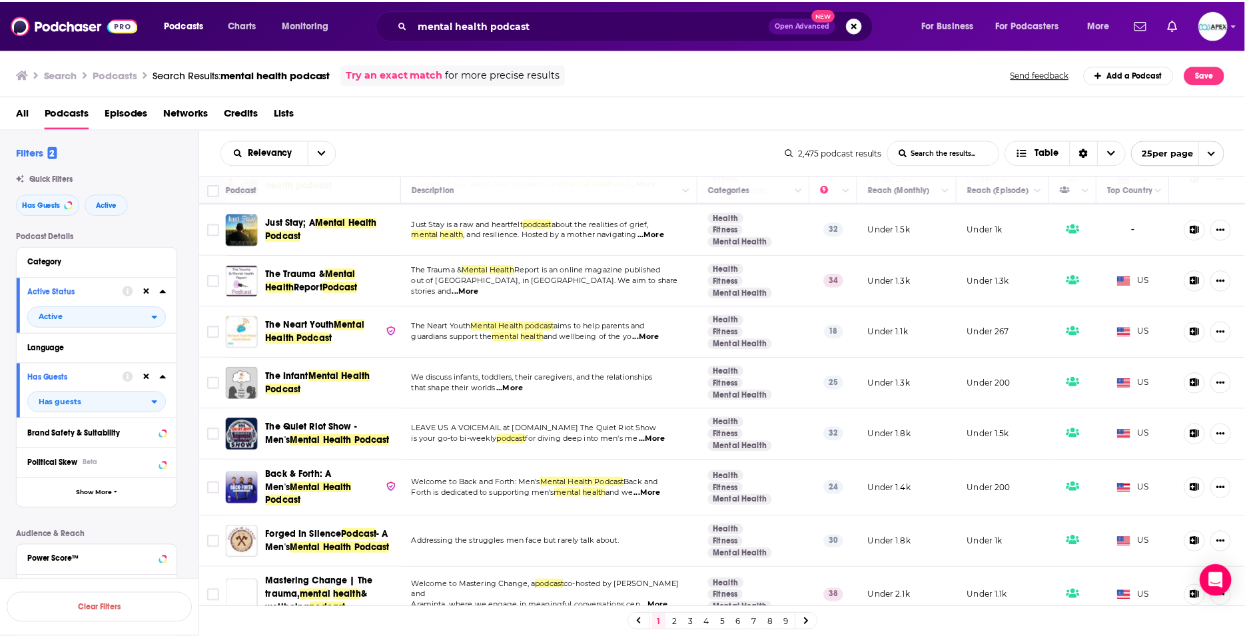
scroll to position [664, 0]
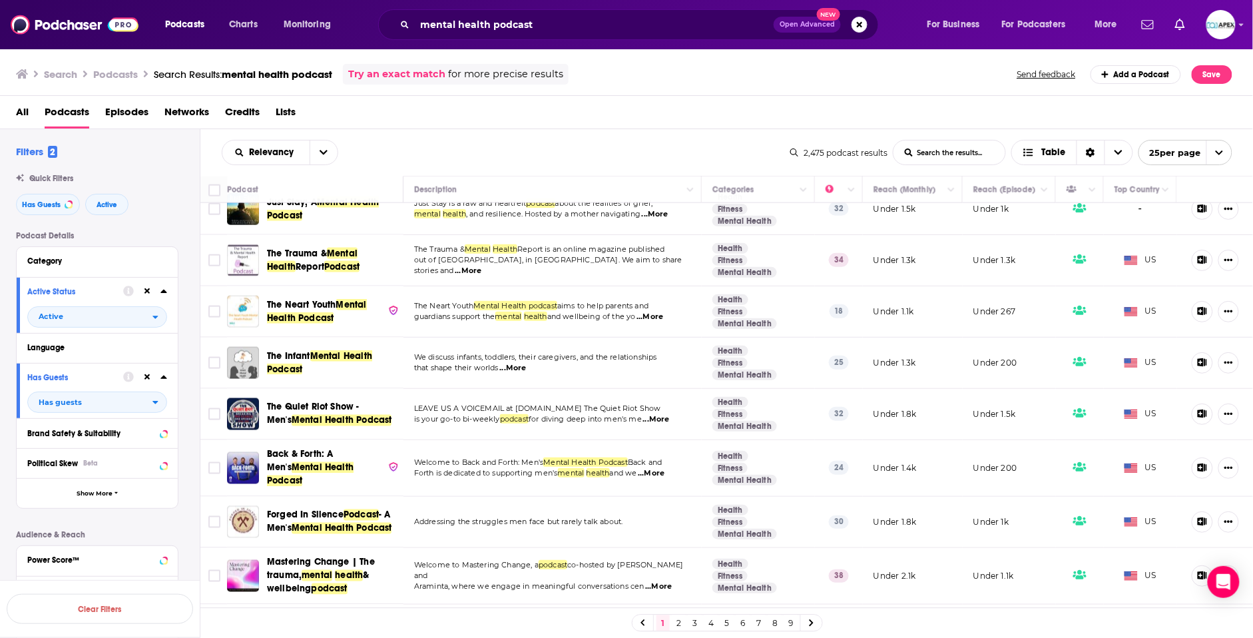
click at [296, 557] on span "Mastering Change | The trauma," at bounding box center [321, 569] width 108 height 25
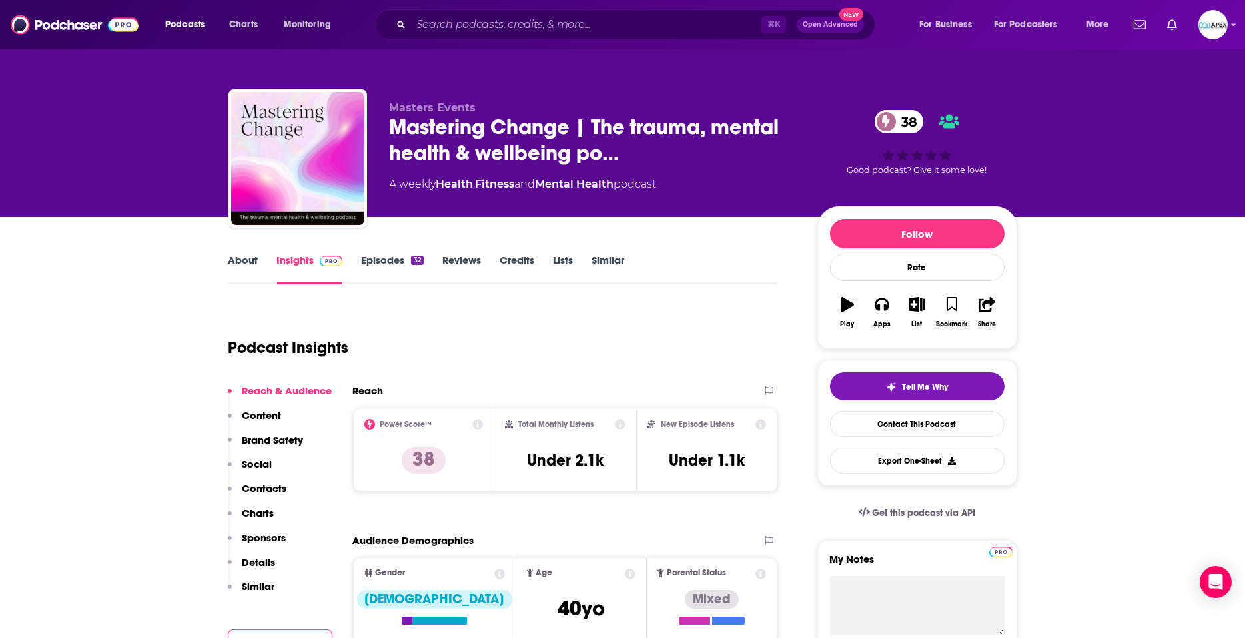
click at [371, 263] on link "Episodes 32" at bounding box center [392, 269] width 62 height 31
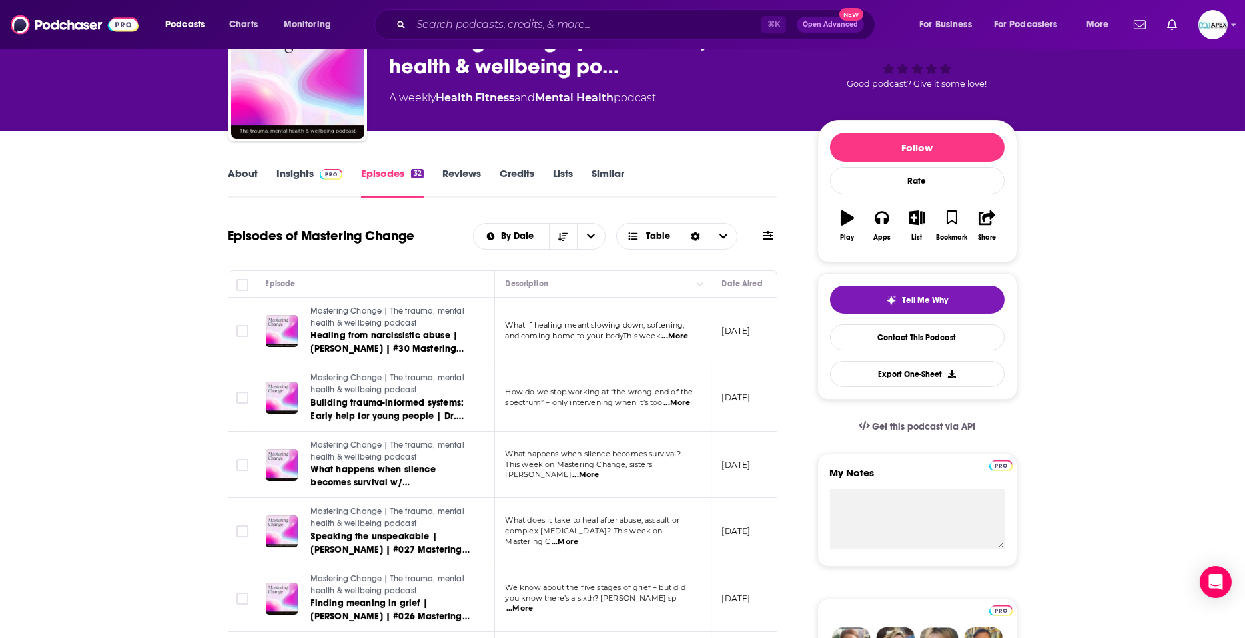
scroll to position [87, 0]
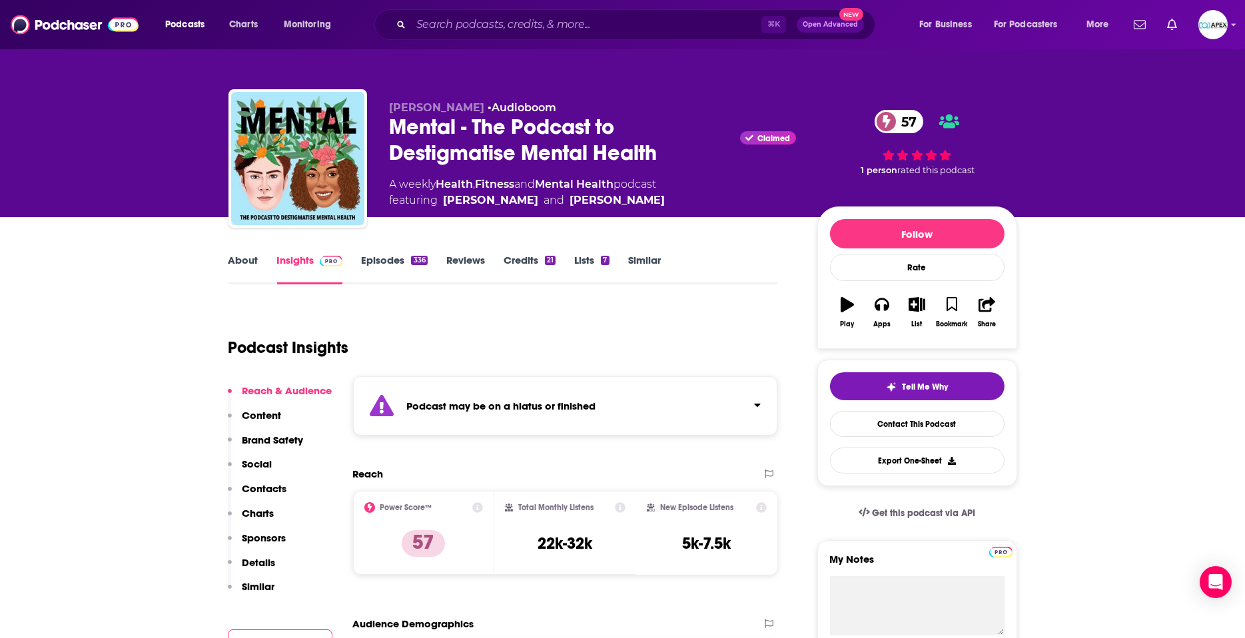
click at [244, 257] on link "About" at bounding box center [243, 269] width 30 height 31
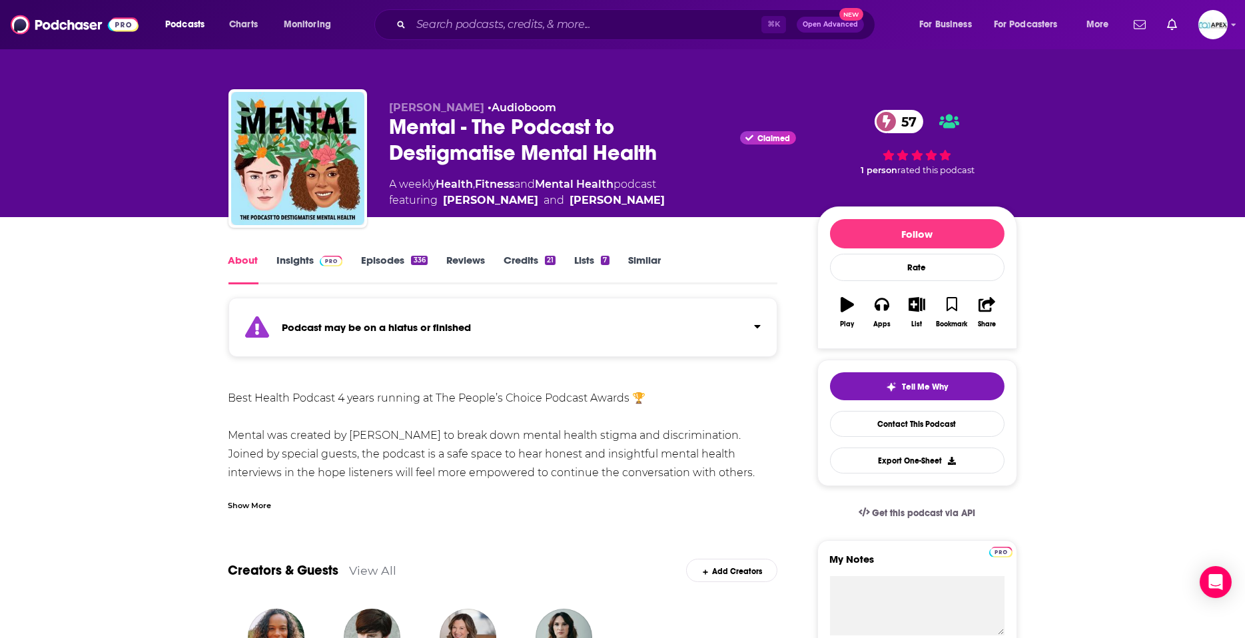
click at [376, 262] on link "Episodes 336" at bounding box center [394, 269] width 66 height 31
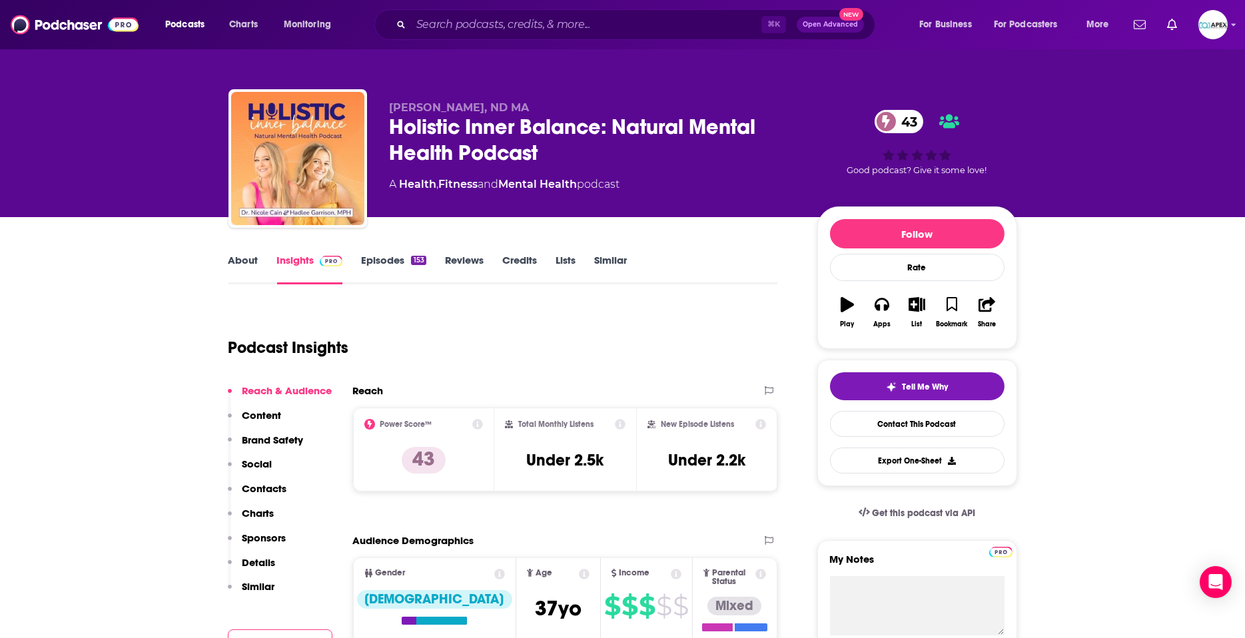
click at [246, 256] on link "About" at bounding box center [243, 269] width 30 height 31
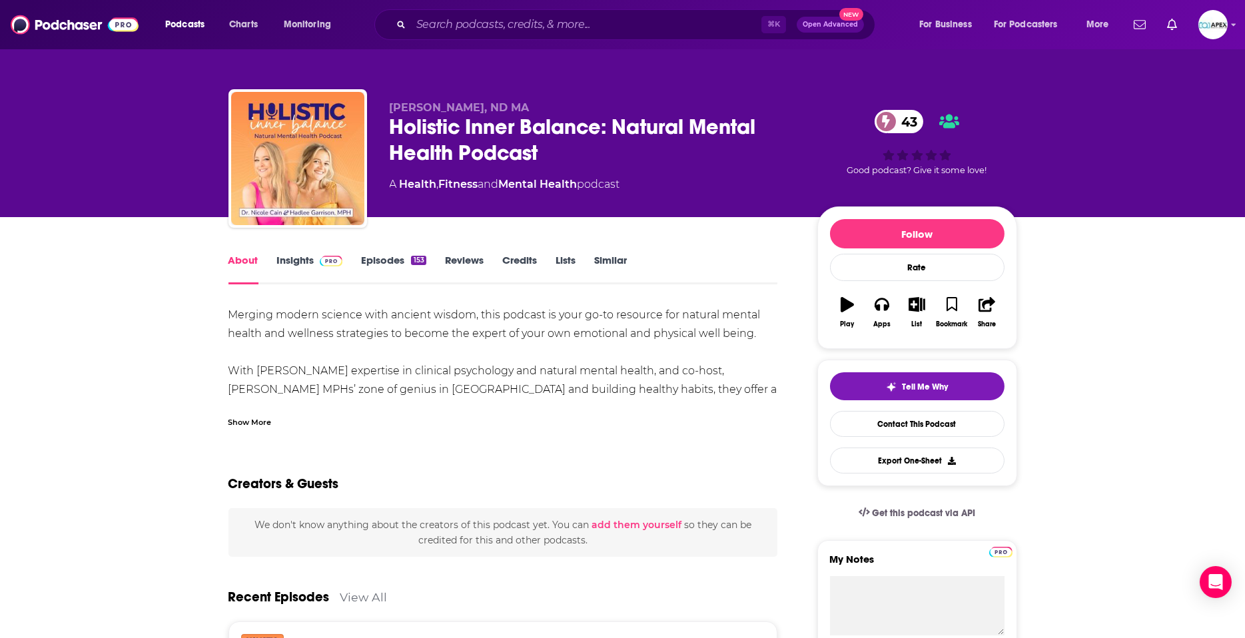
click at [261, 422] on div "Show More" at bounding box center [249, 421] width 43 height 13
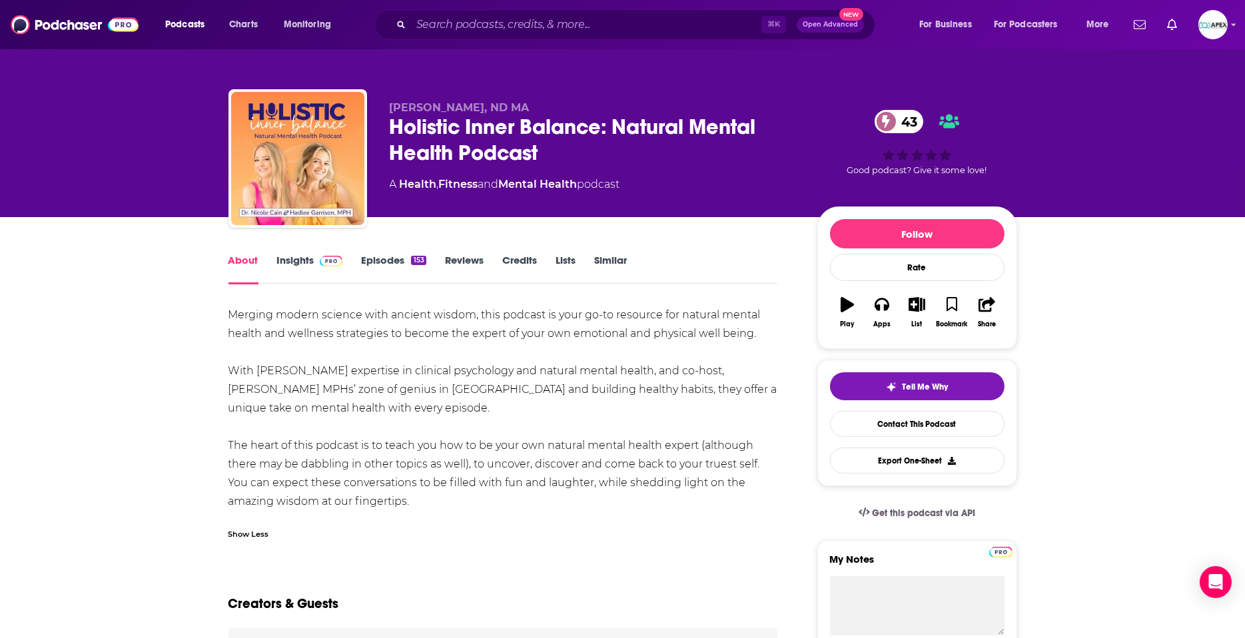
click at [393, 262] on link "Episodes 153" at bounding box center [393, 269] width 65 height 31
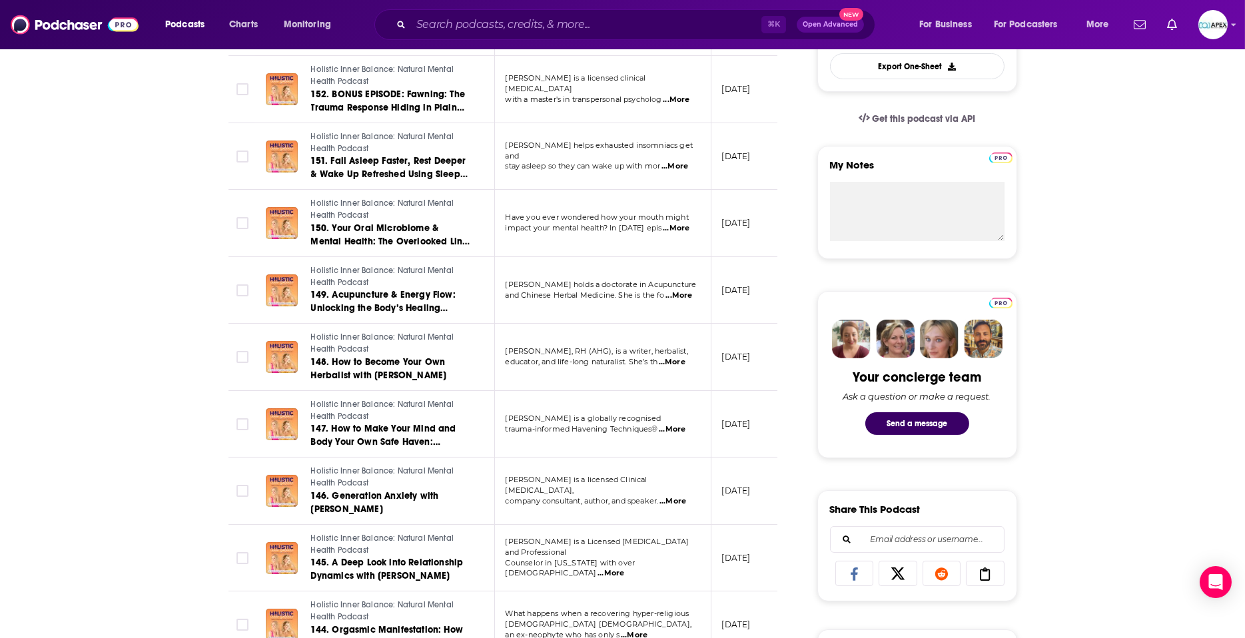
scroll to position [1466, 0]
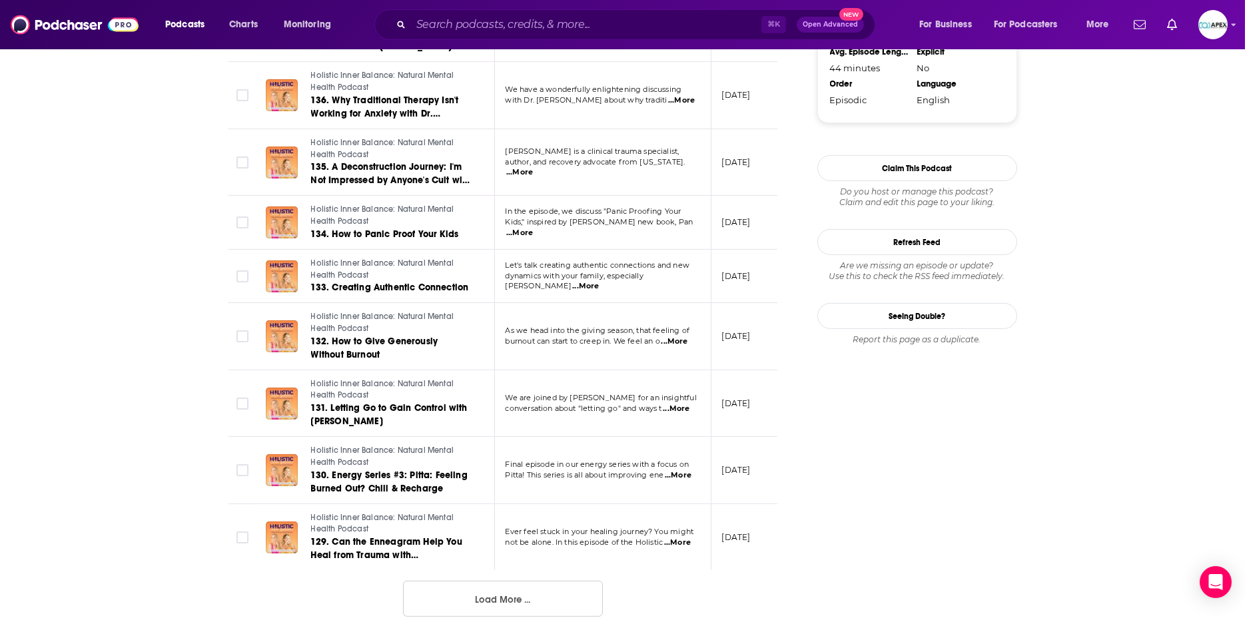
click at [525, 606] on button "Load More ..." at bounding box center [503, 599] width 200 height 36
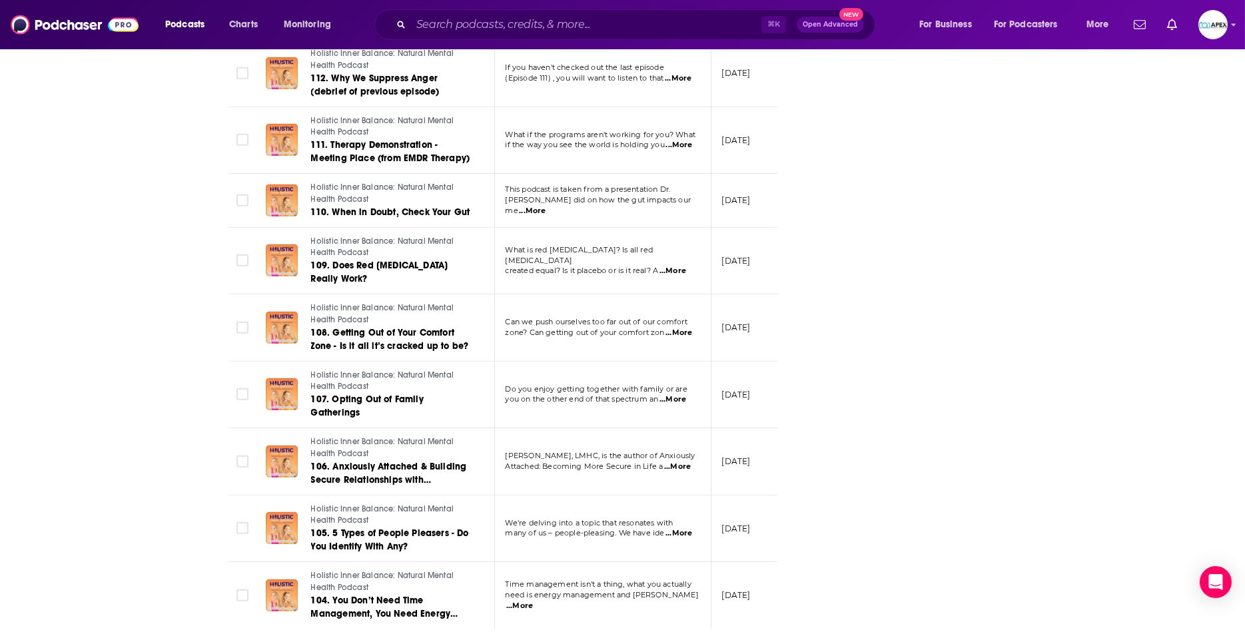
scroll to position [3098, 0]
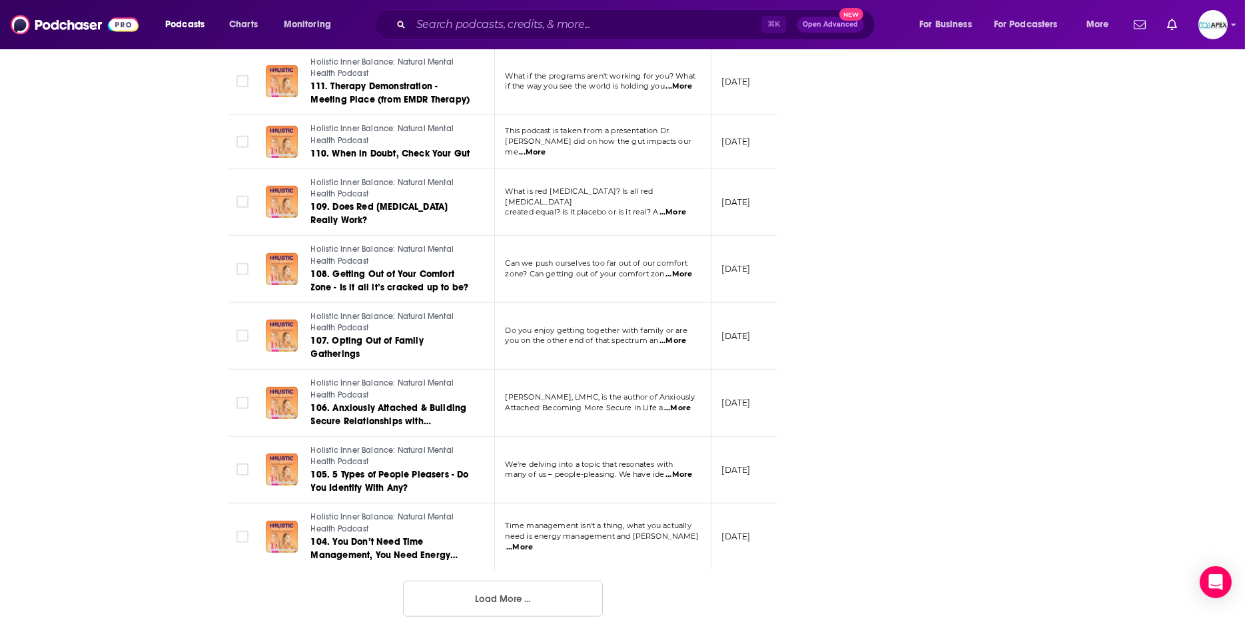
click at [495, 591] on button "Load More ..." at bounding box center [503, 599] width 200 height 36
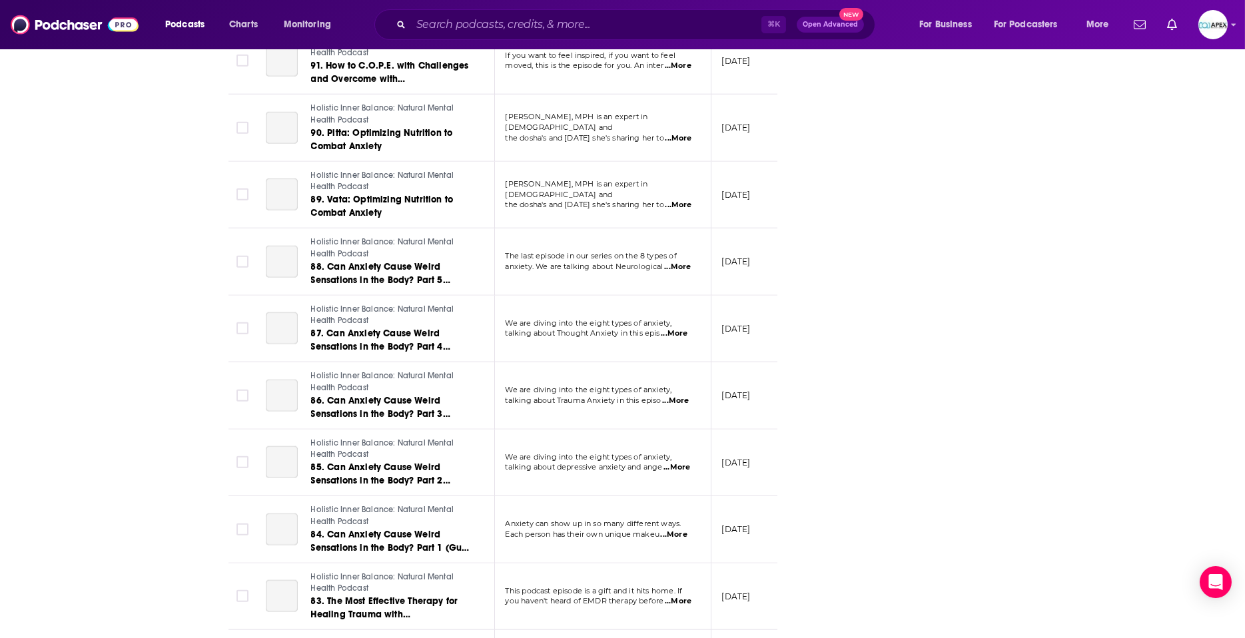
scroll to position [4769, 0]
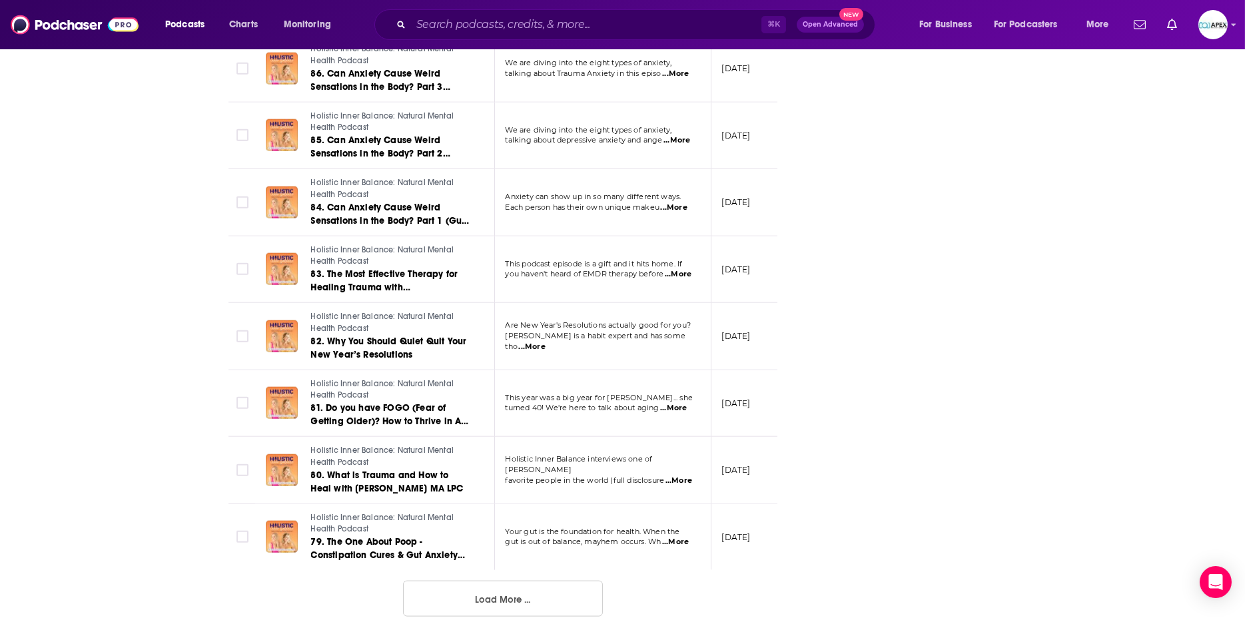
click at [540, 600] on button "Load More ..." at bounding box center [503, 599] width 200 height 36
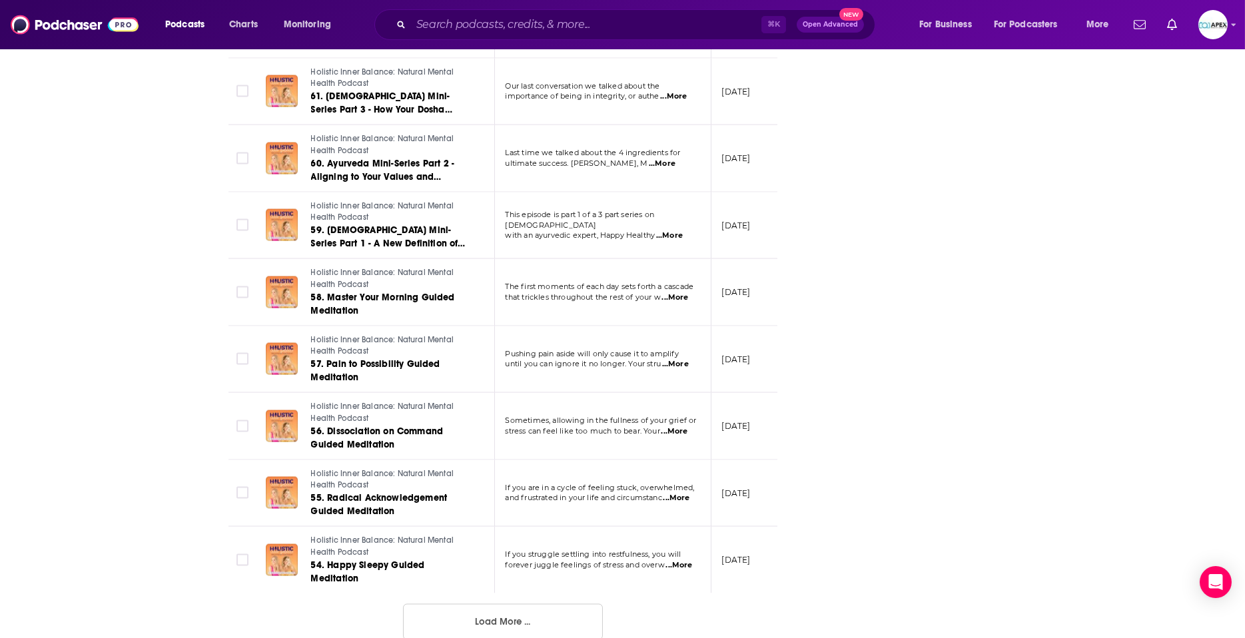
scroll to position [6414, 0]
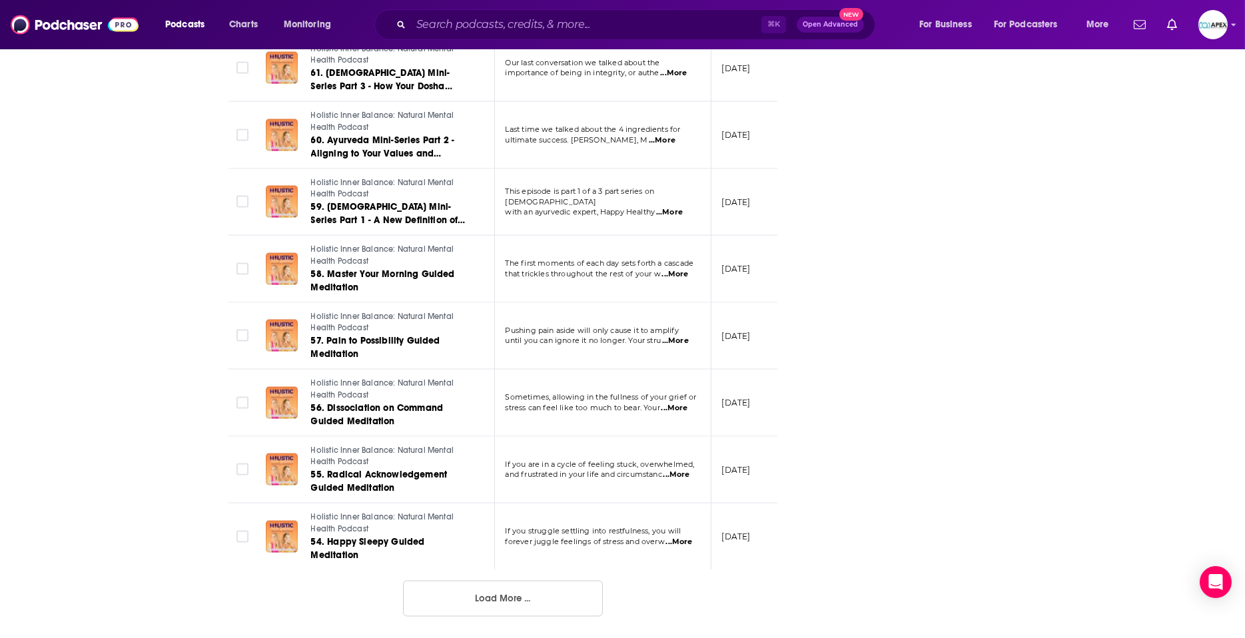
click at [547, 590] on button "Load More ..." at bounding box center [503, 599] width 200 height 36
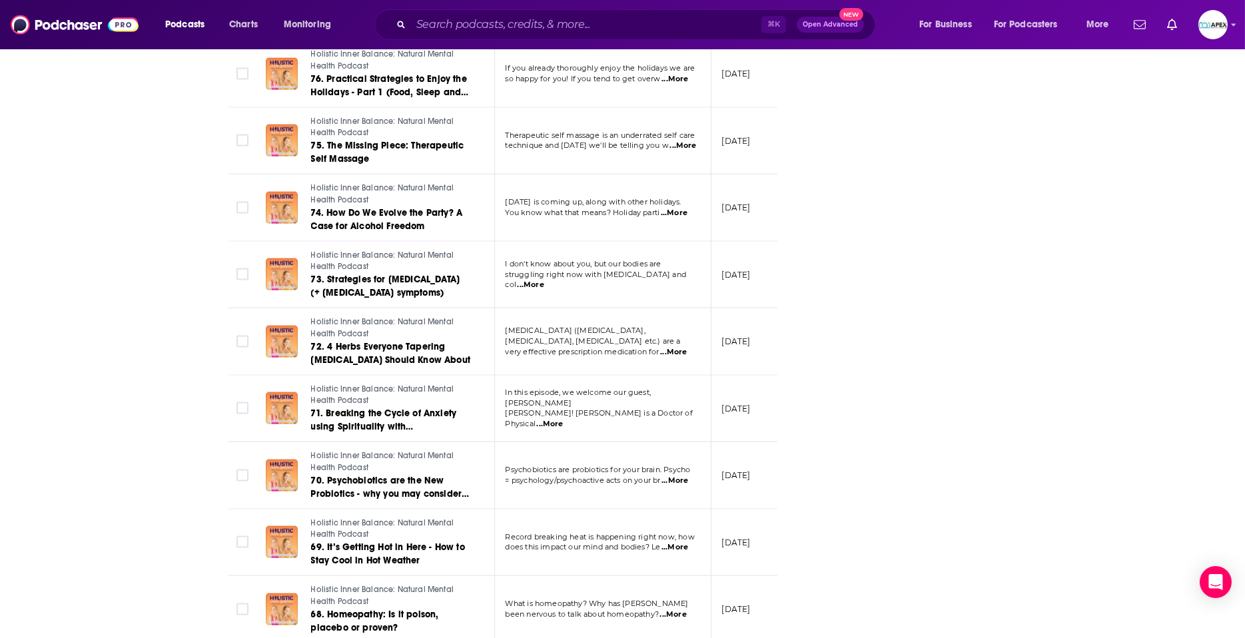
scroll to position [0, 0]
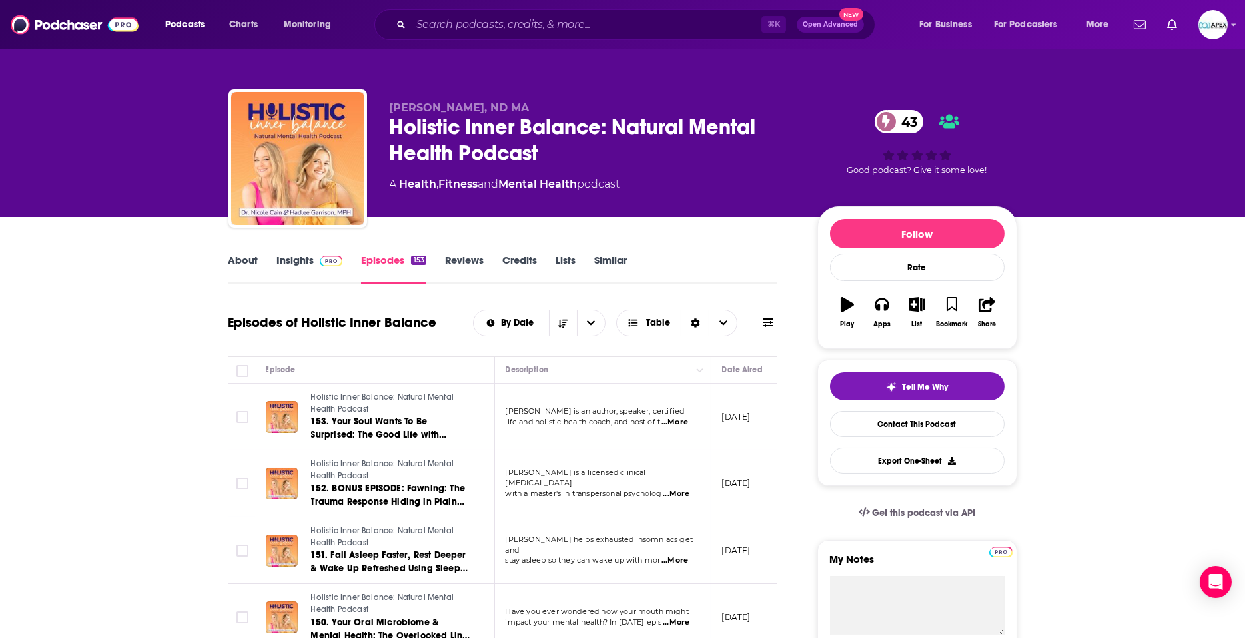
click at [306, 262] on link "Insights" at bounding box center [310, 269] width 66 height 31
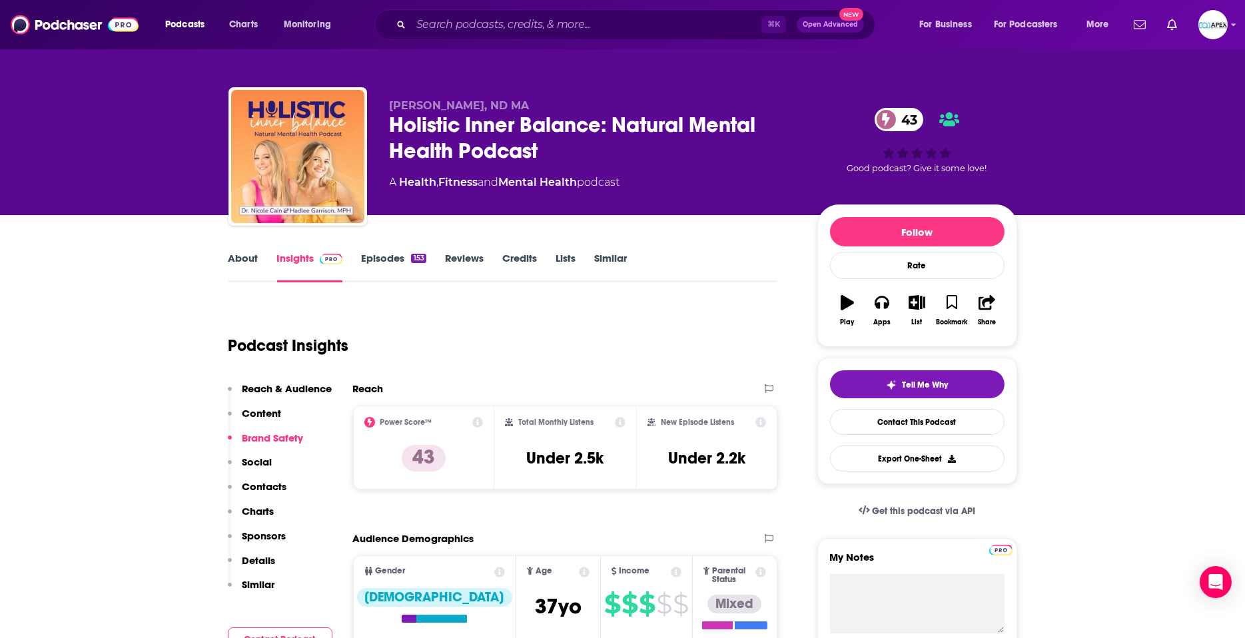
scroll to position [2, 0]
click at [426, 172] on div "[PERSON_NAME], ND MA Holistic Inner Balance: Natural Mental Health Podcast 43 A…" at bounding box center [593, 152] width 406 height 107
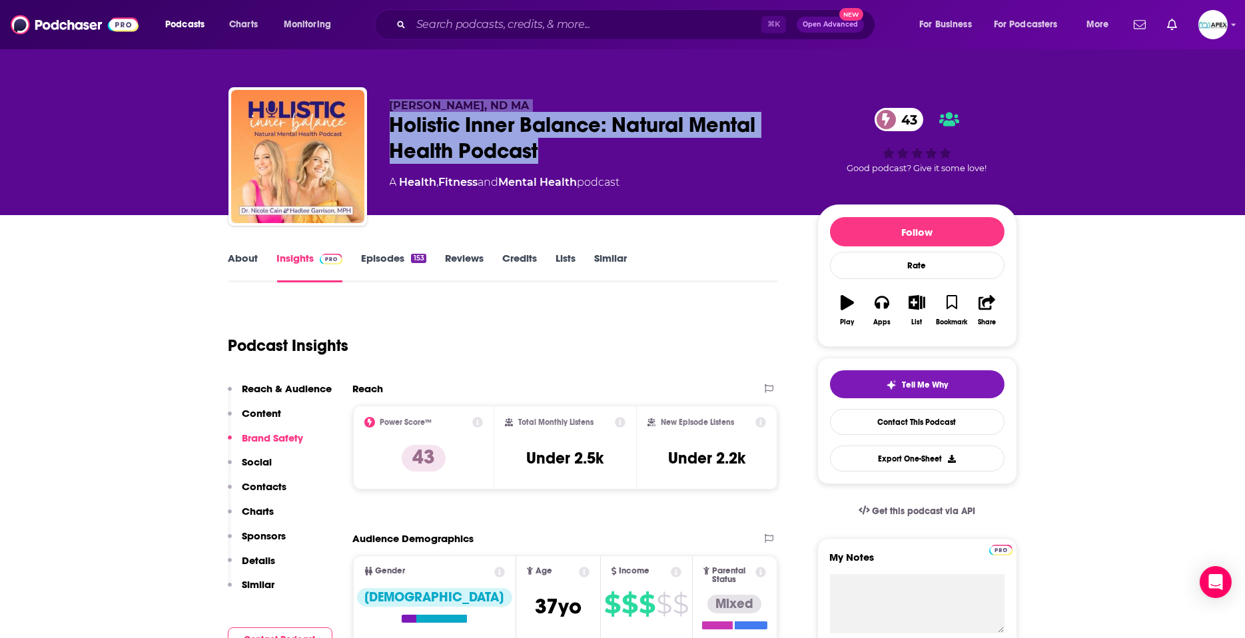
drag, startPoint x: 549, startPoint y: 149, endPoint x: 392, endPoint y: 94, distance: 166.4
click at [392, 94] on div "[PERSON_NAME], ND MA Holistic Inner Balance: Natural Mental Health Podcast 43 A…" at bounding box center [622, 159] width 789 height 144
copy div "[PERSON_NAME], ND MA Holistic Inner Balance: Natural Mental Health Podcast"
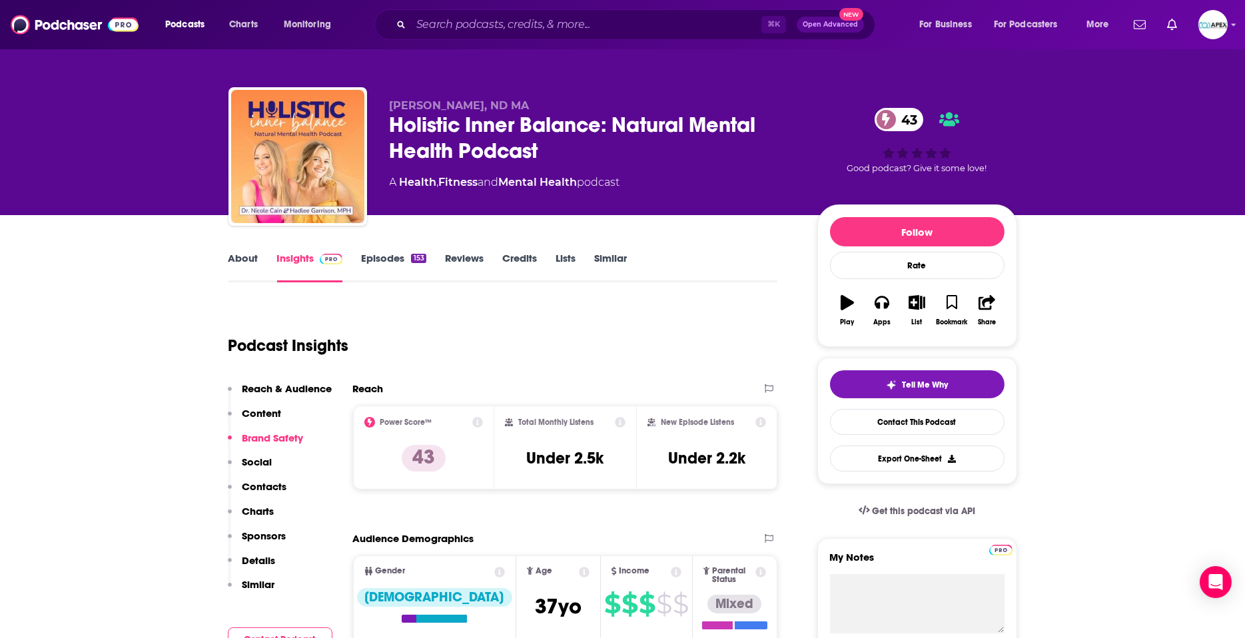
click at [247, 252] on link "About" at bounding box center [243, 267] width 30 height 31
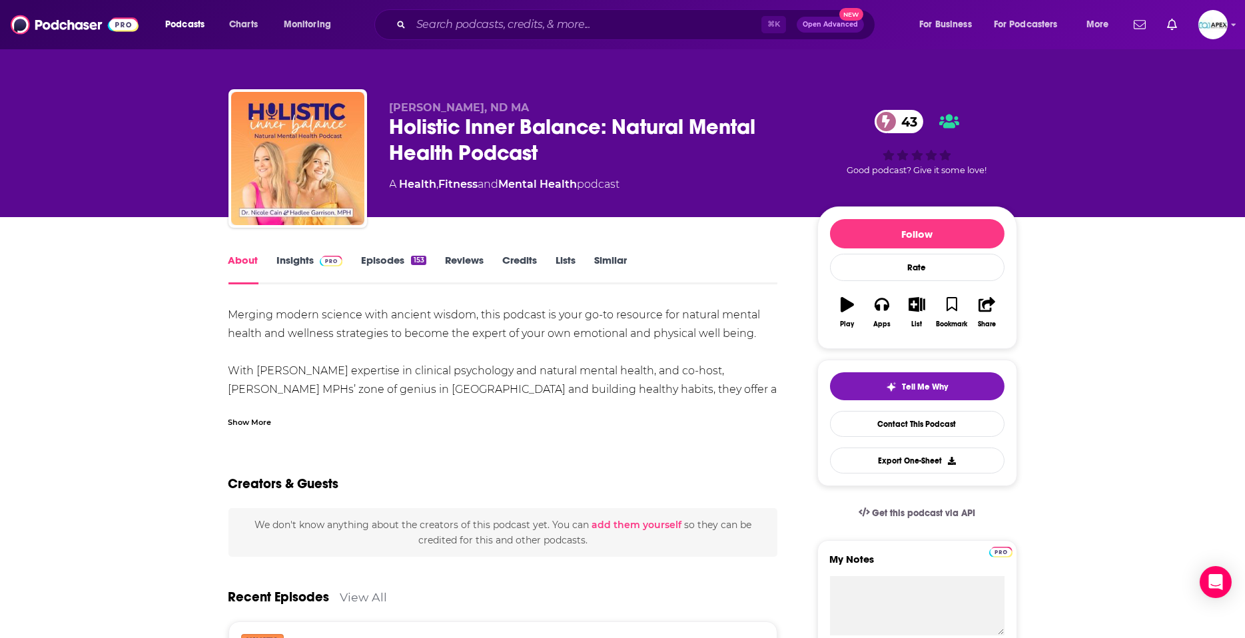
click at [254, 425] on div "Show More" at bounding box center [249, 421] width 43 height 13
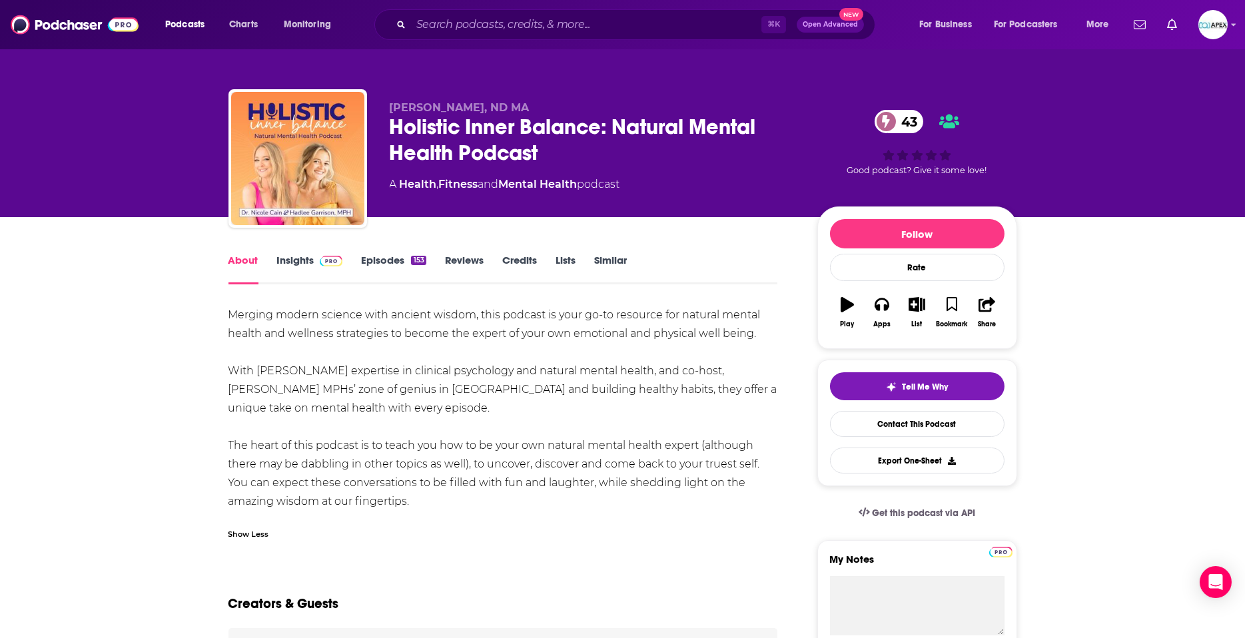
drag, startPoint x: 231, startPoint y: 316, endPoint x: 438, endPoint y: 500, distance: 276.9
click at [438, 500] on div "Merging modern science with ancient wisdom, this podcast is your go-to resource…" at bounding box center [502, 408] width 549 height 205
copy div "Merging modern science with ancient wisdom, this podcast is your go-to resource…"
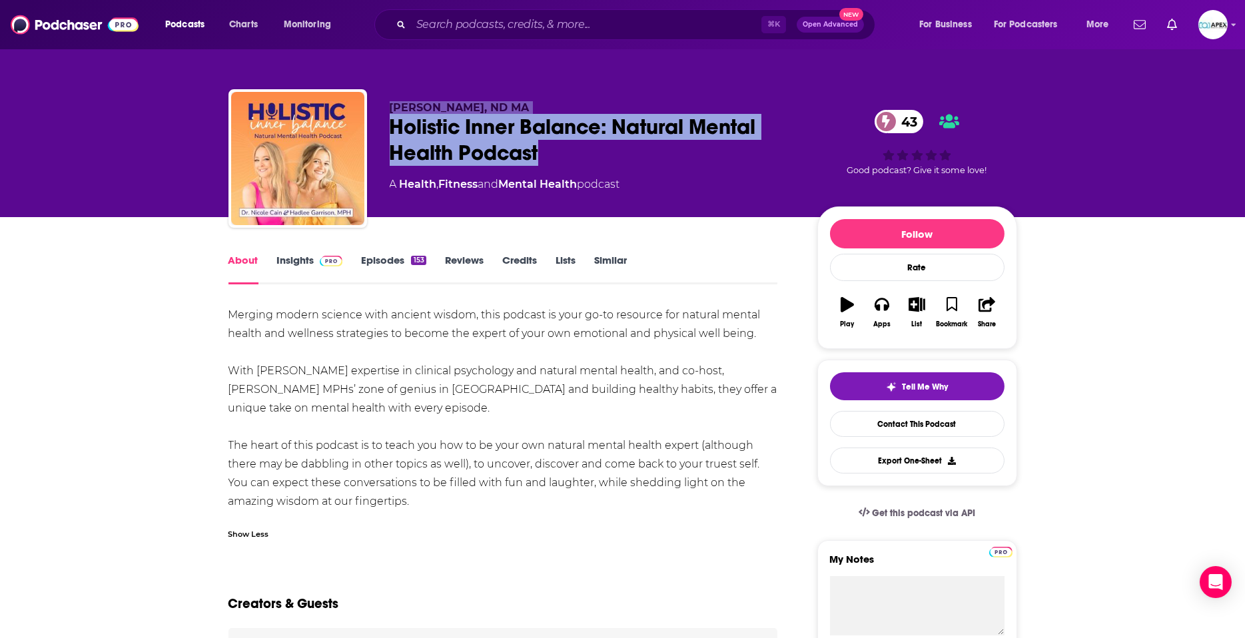
drag, startPoint x: 543, startPoint y: 154, endPoint x: 369, endPoint y: 103, distance: 181.2
click at [369, 103] on div "[PERSON_NAME], ND MA Holistic Inner Balance: Natural Mental Health Podcast 43 A…" at bounding box center [622, 161] width 789 height 144
copy div "[PERSON_NAME], ND MA Holistic Inner Balance: Natural Mental Health Podcast"
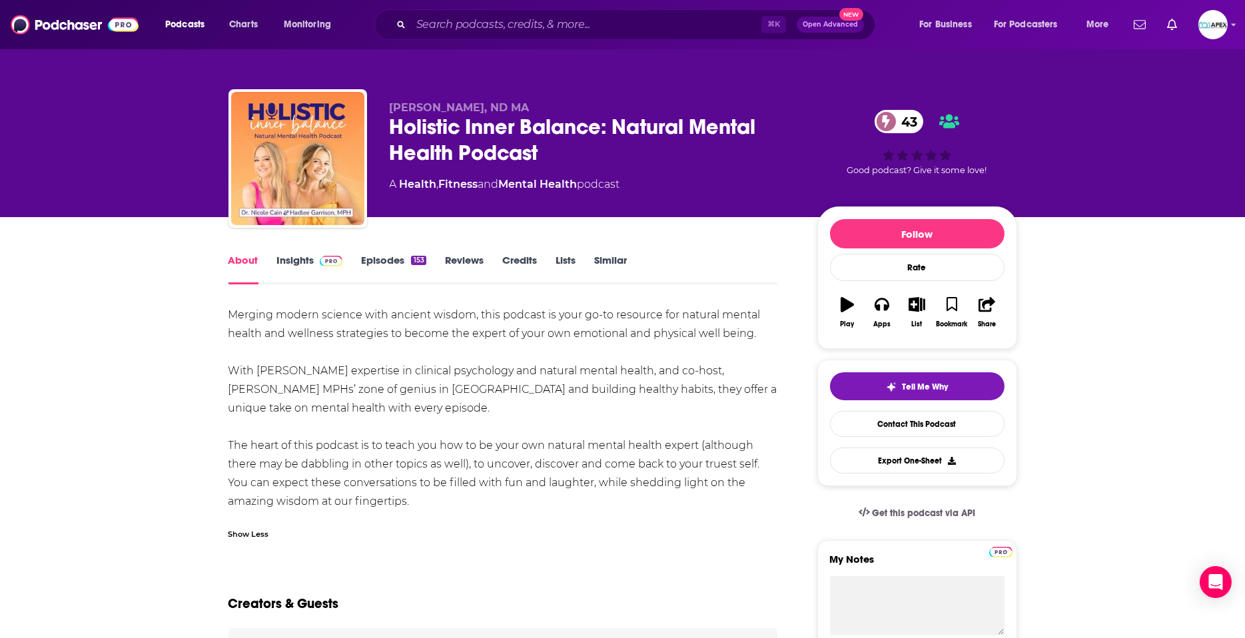
click at [303, 261] on link "Insights" at bounding box center [310, 269] width 66 height 31
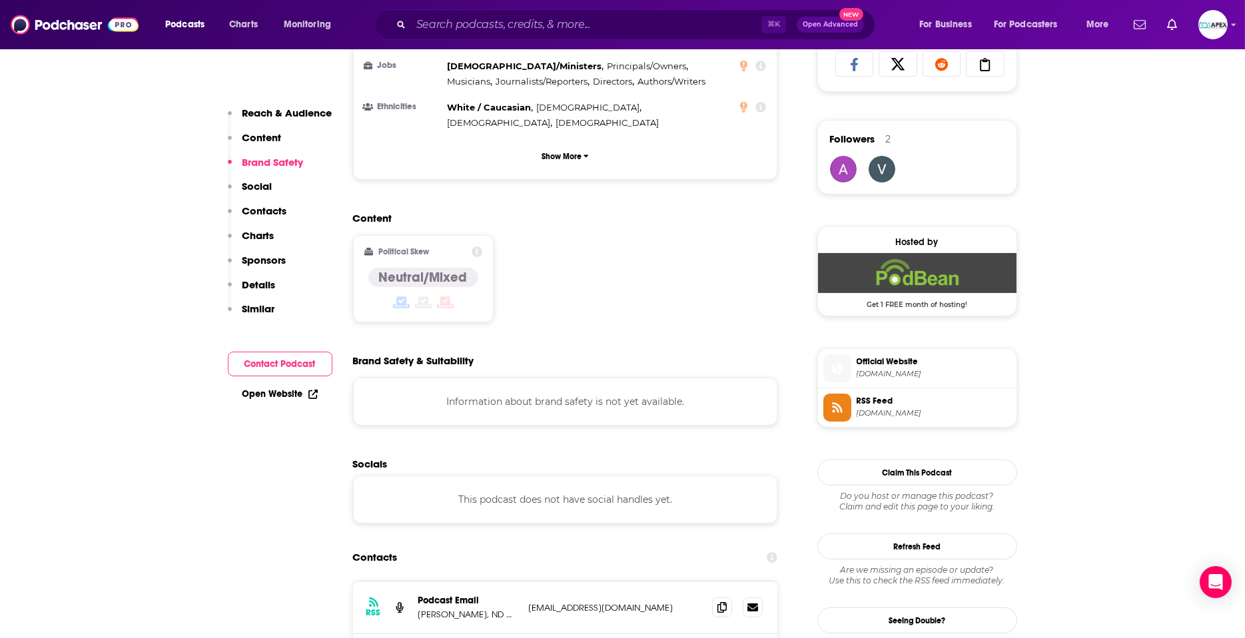
scroll to position [980, 0]
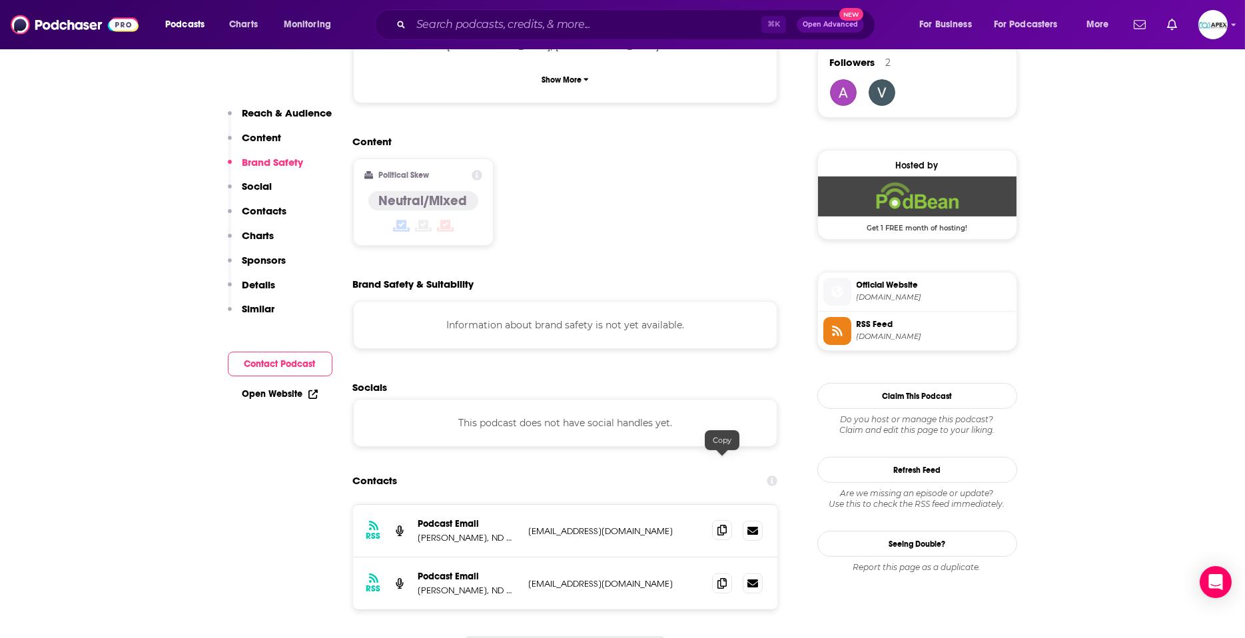
click at [721, 525] on icon at bounding box center [721, 530] width 9 height 11
click at [713, 573] on span at bounding box center [722, 583] width 20 height 20
click at [878, 292] on span "[DOMAIN_NAME]" at bounding box center [933, 297] width 155 height 10
